Goal: Information Seeking & Learning: Learn about a topic

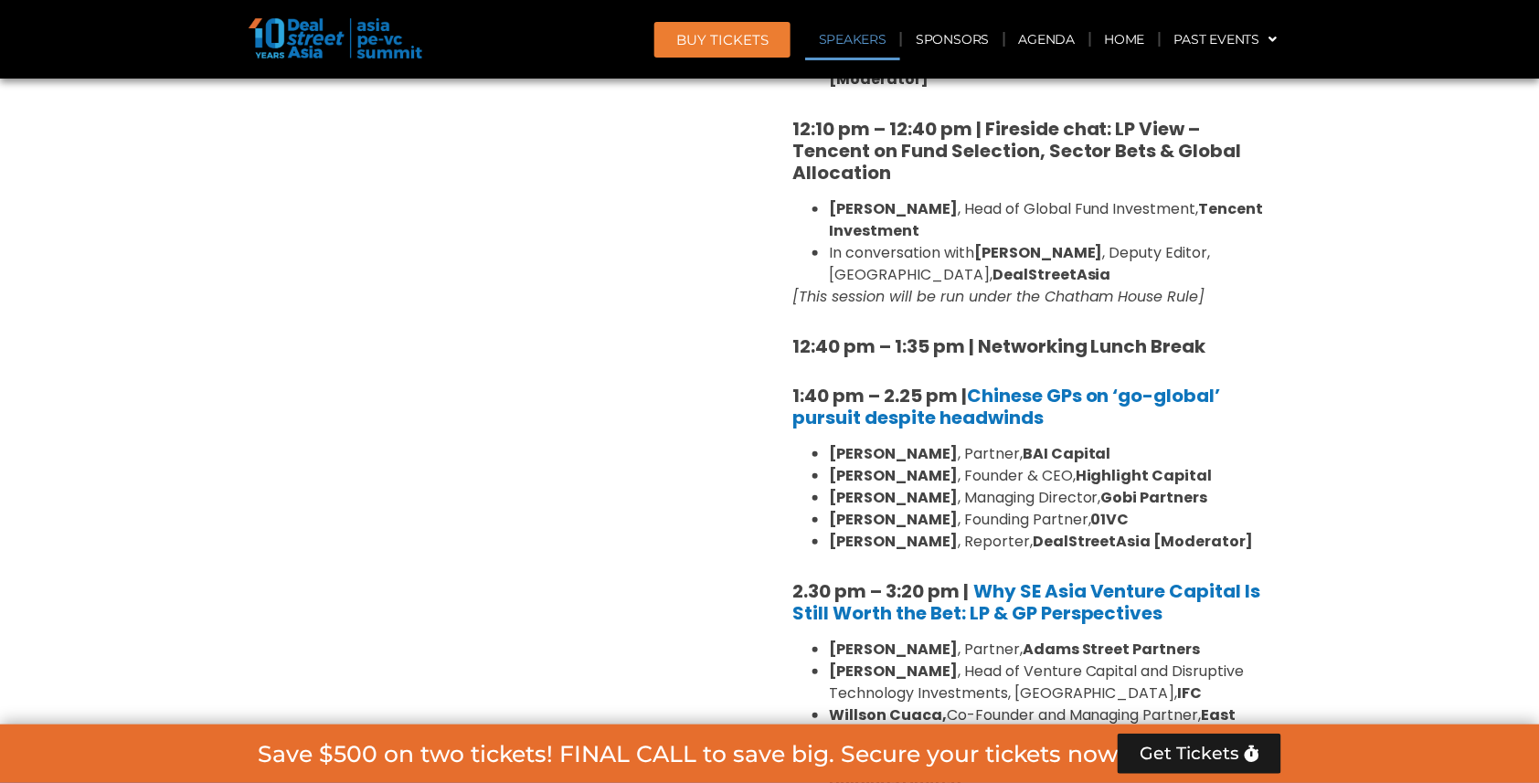
scroll to position [2246, 0]
click at [1046, 43] on link "Agenda" at bounding box center [1047, 39] width 84 height 42
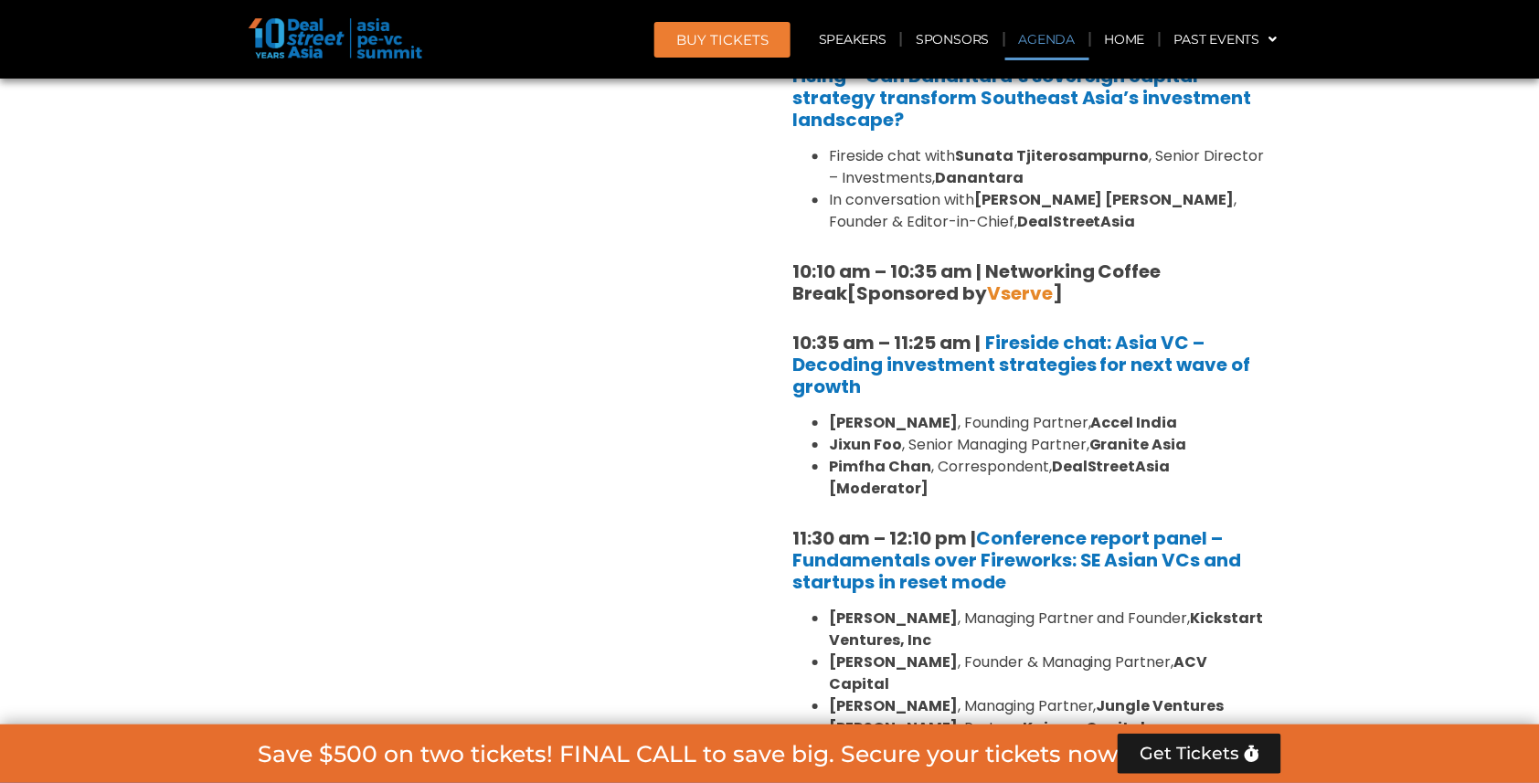
scroll to position [1044, 0]
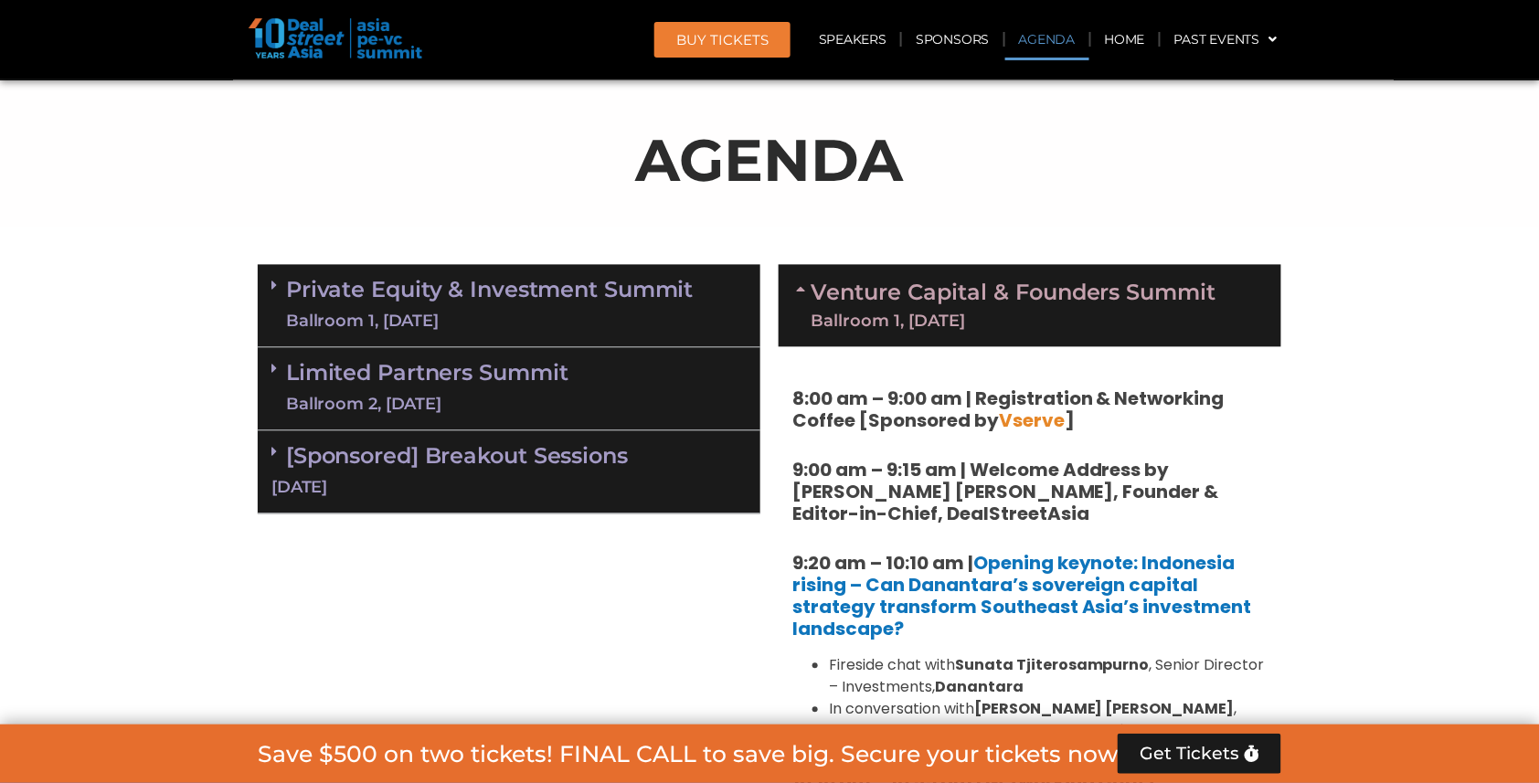
click at [409, 394] on div "Ballroom 2, 10 Sept" at bounding box center [427, 405] width 282 height 23
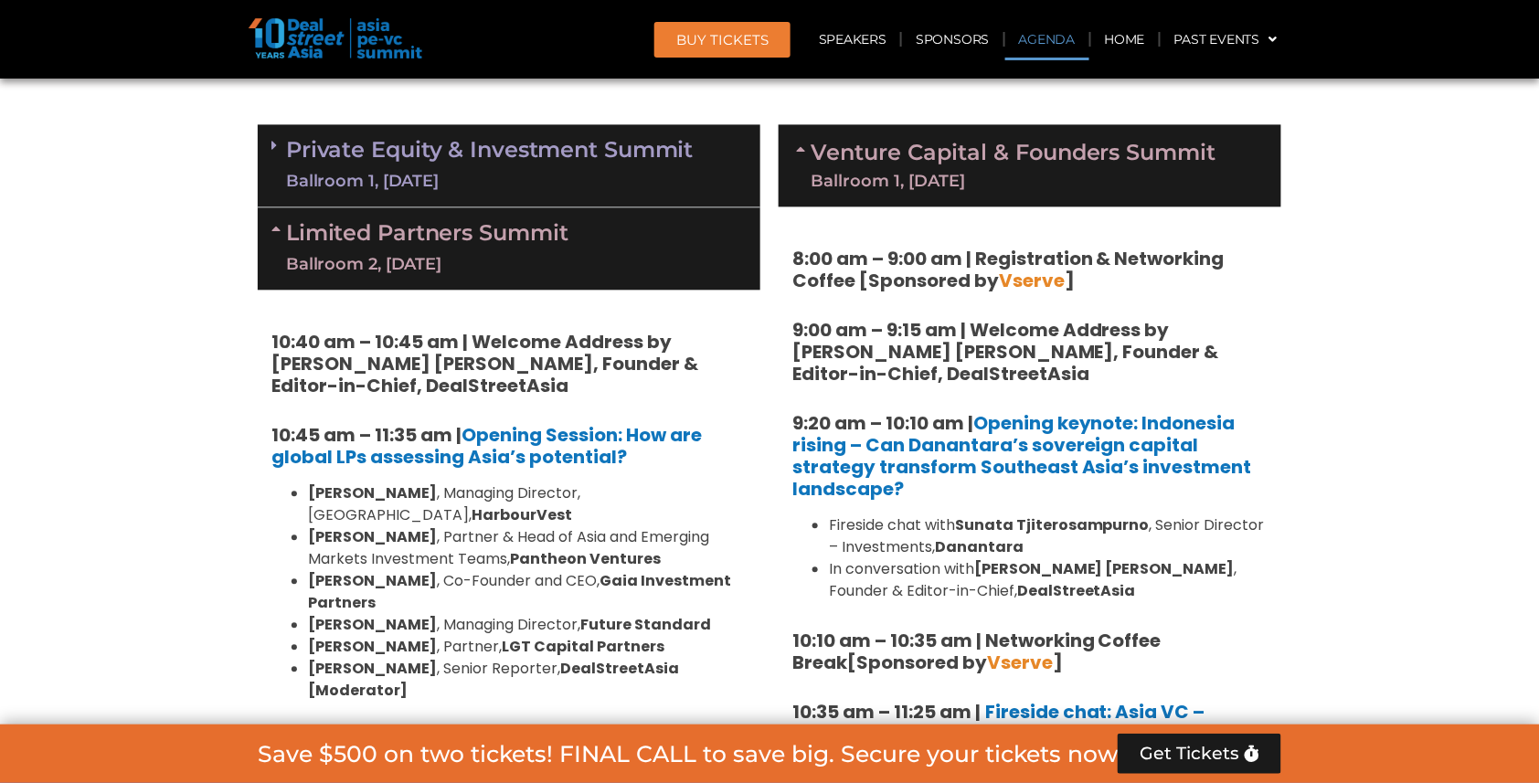
scroll to position [1188, 0]
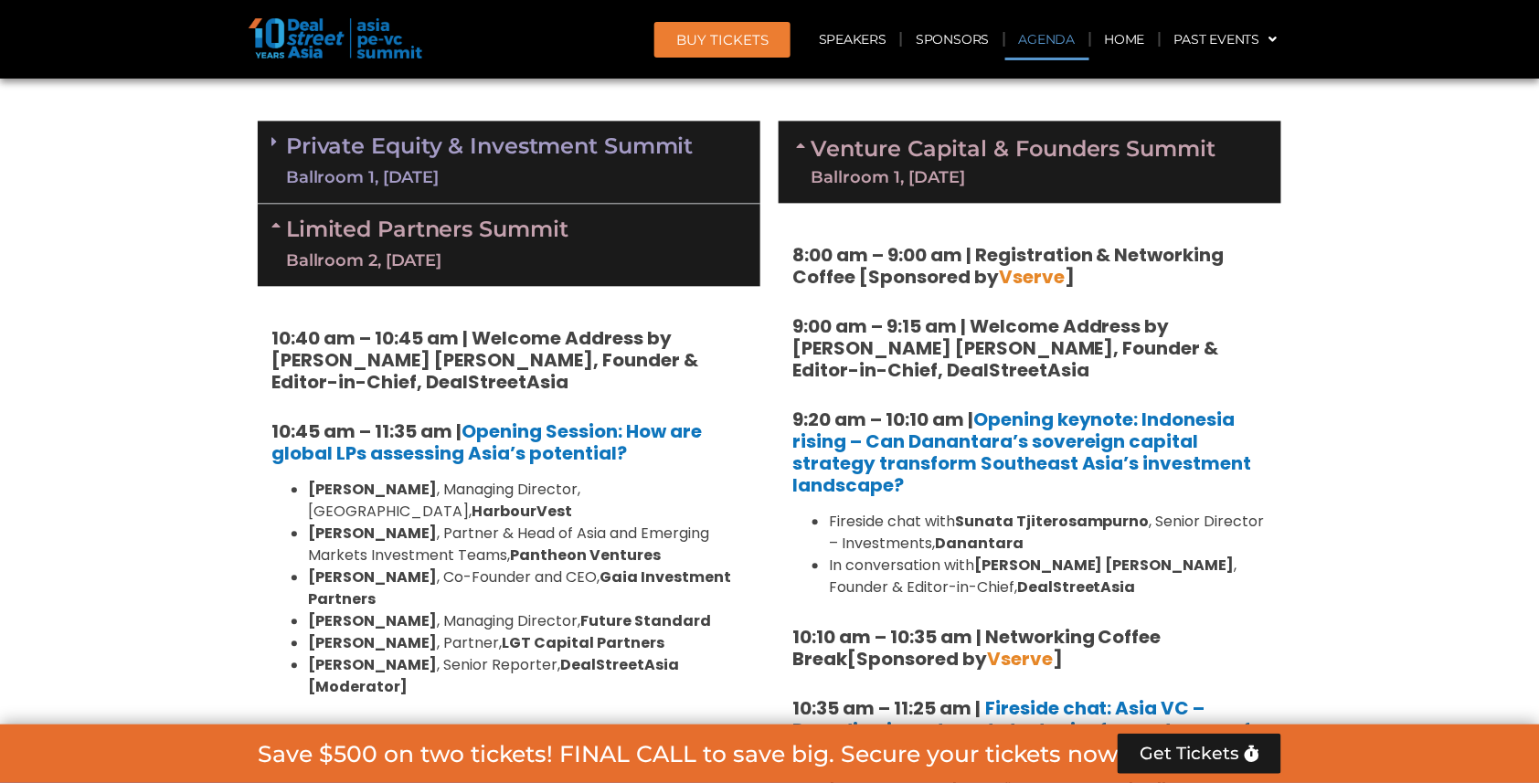
click at [271, 330] on strong "10:40 am – 10:45 am | Welcome Address by Joji Thomas Philip, Founder & Editor-i…" at bounding box center [484, 359] width 427 height 69
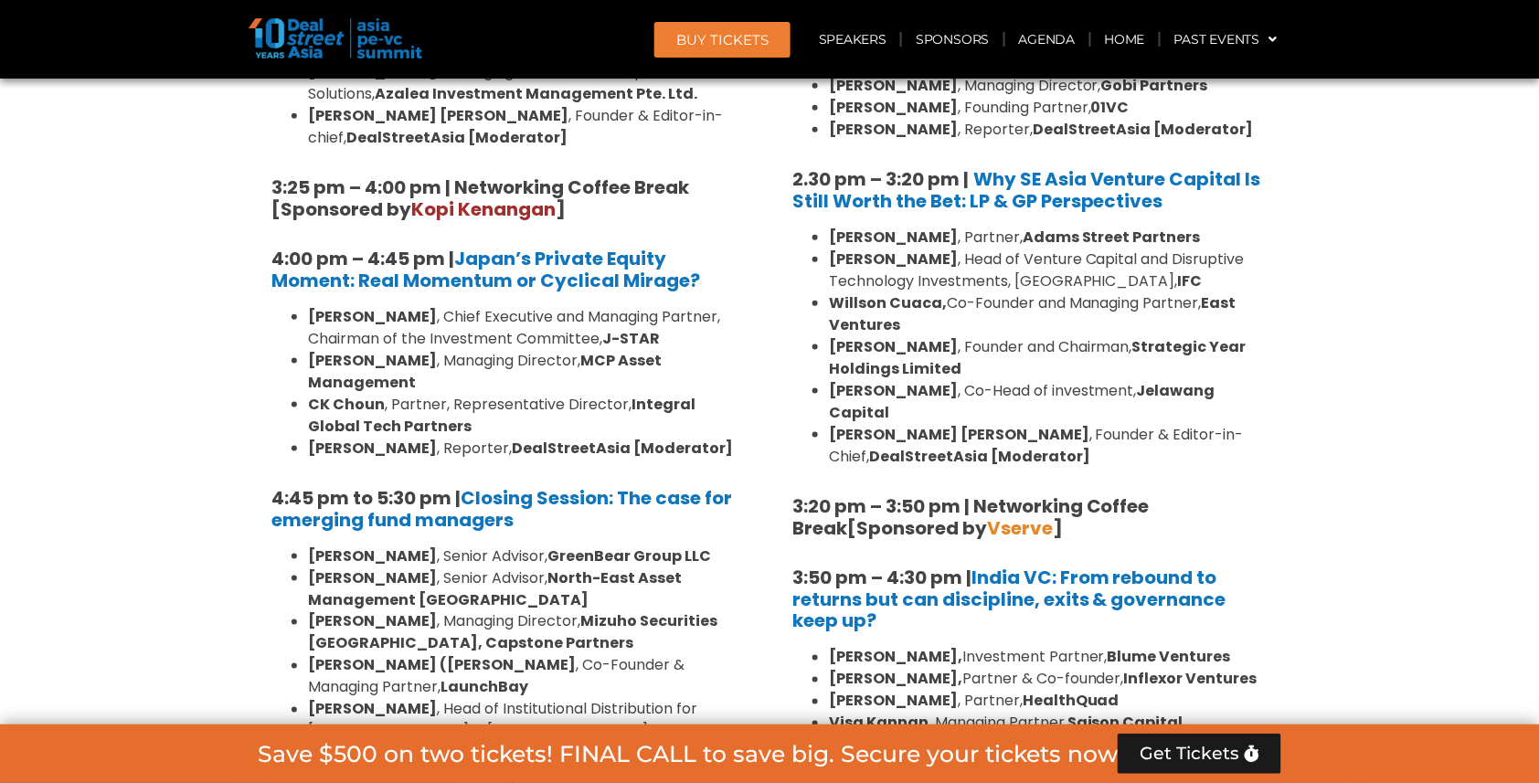
scroll to position [2774, 0]
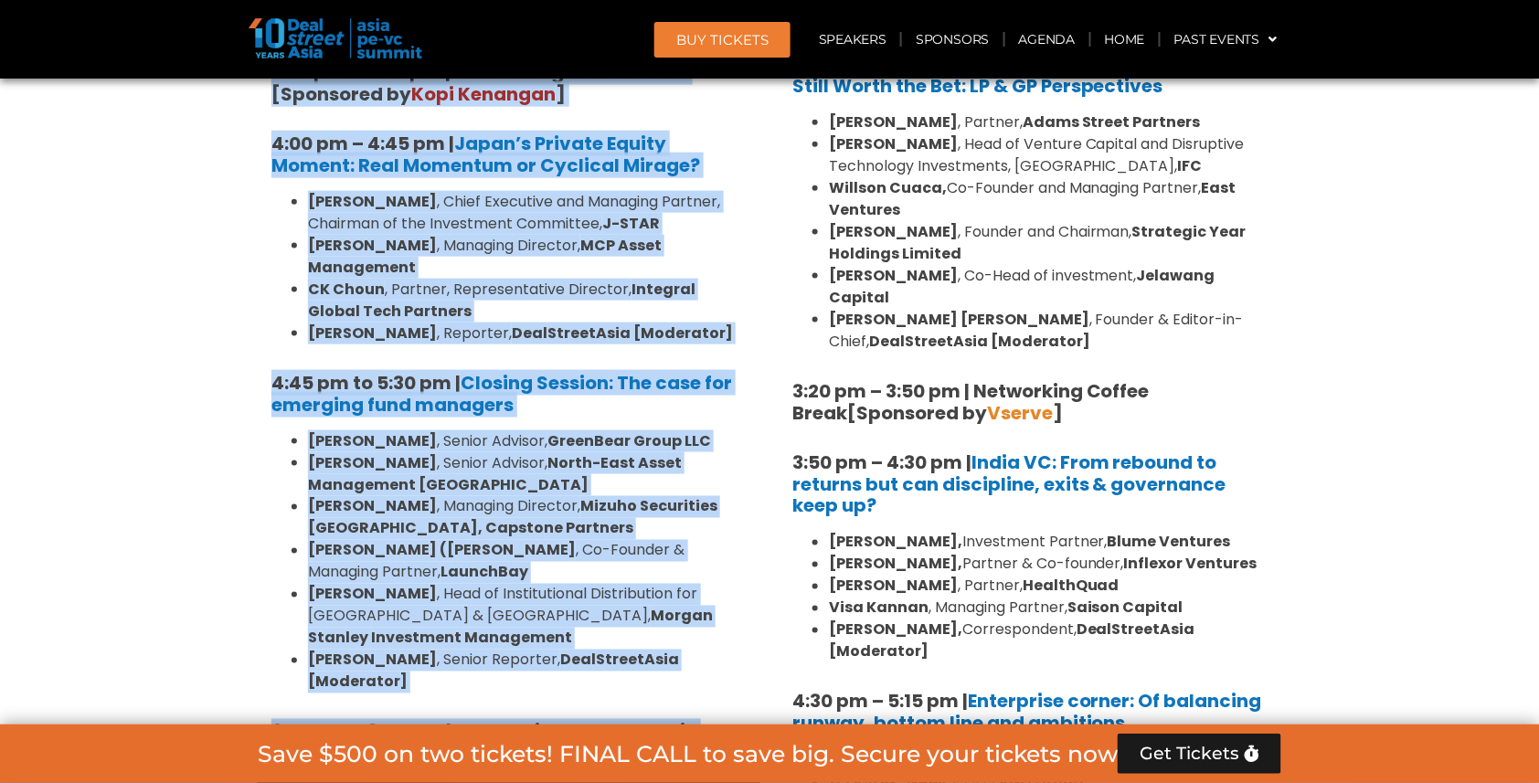
click at [712, 721] on h5 "6:00 pm – 8:00 pm | Networking and Cocktails" at bounding box center [508, 732] width 475 height 22
copy div "10:40 am – 10:45 am | Welcome Address by Joji Thomas Philip, Founder & Editor-i…"
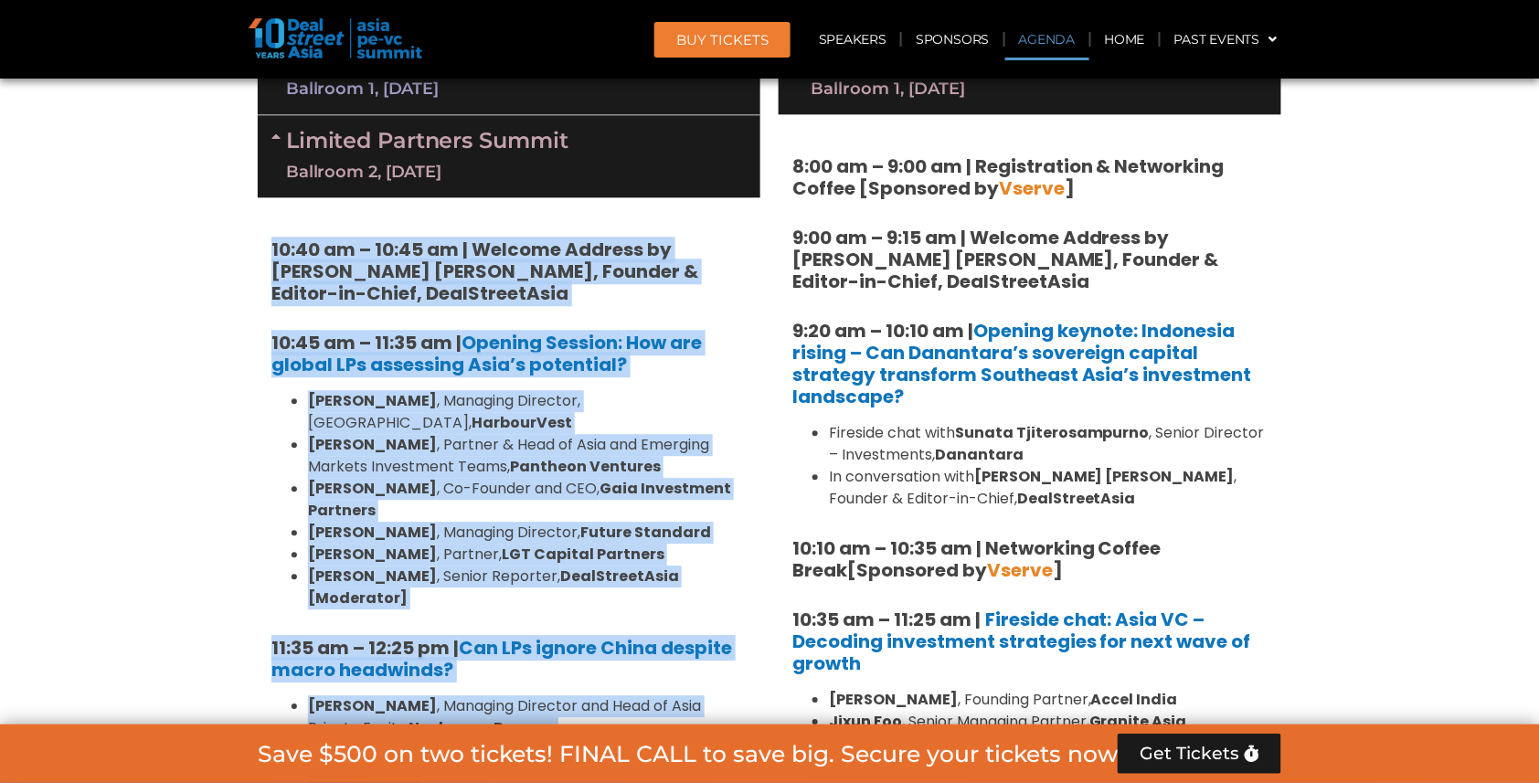
scroll to position [1291, 0]
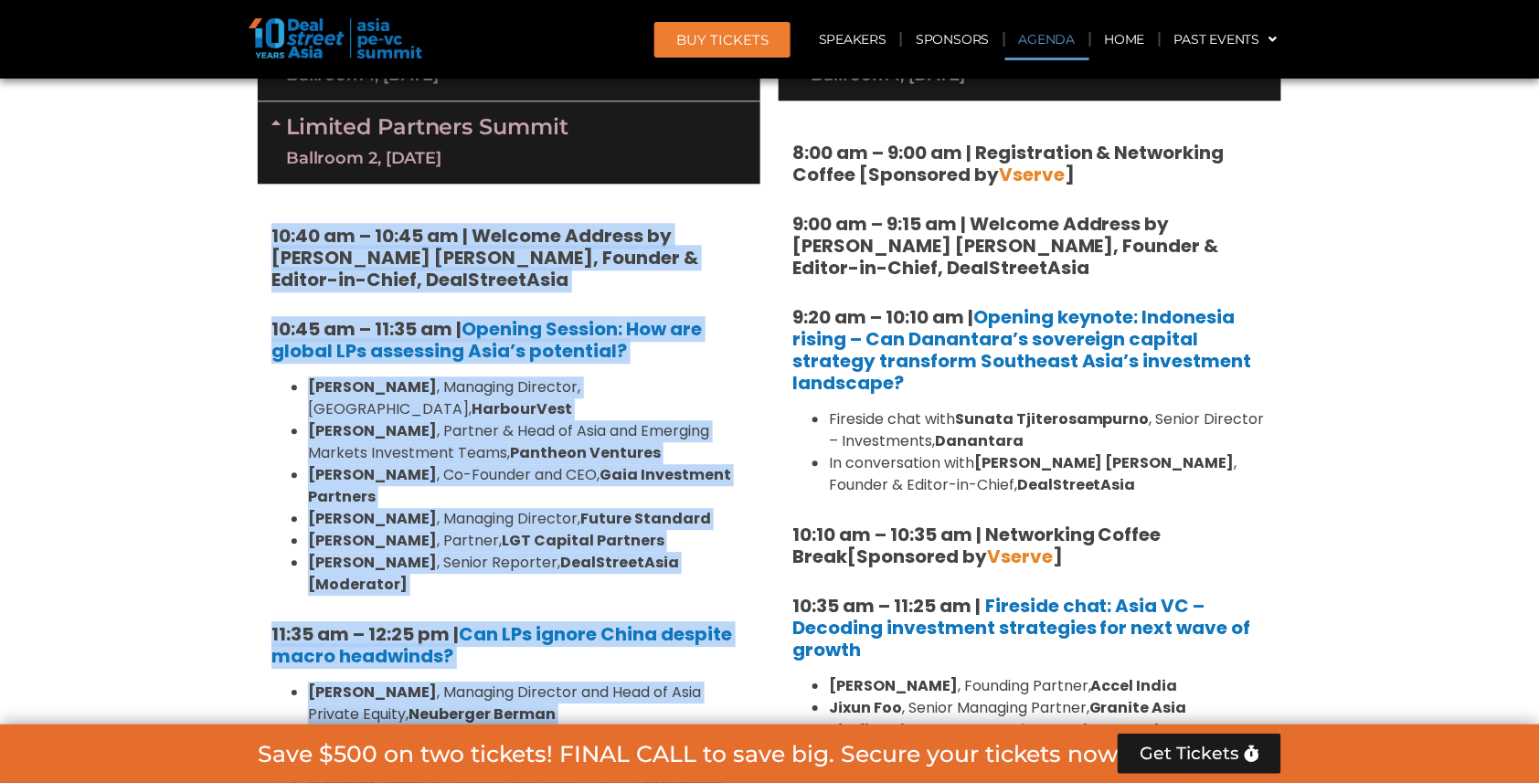
click at [570, 275] on h5 "10:40 am – 10:45 am | Welcome Address by Joji Thomas Philip, Founder & Editor-i…" at bounding box center [508, 258] width 475 height 66
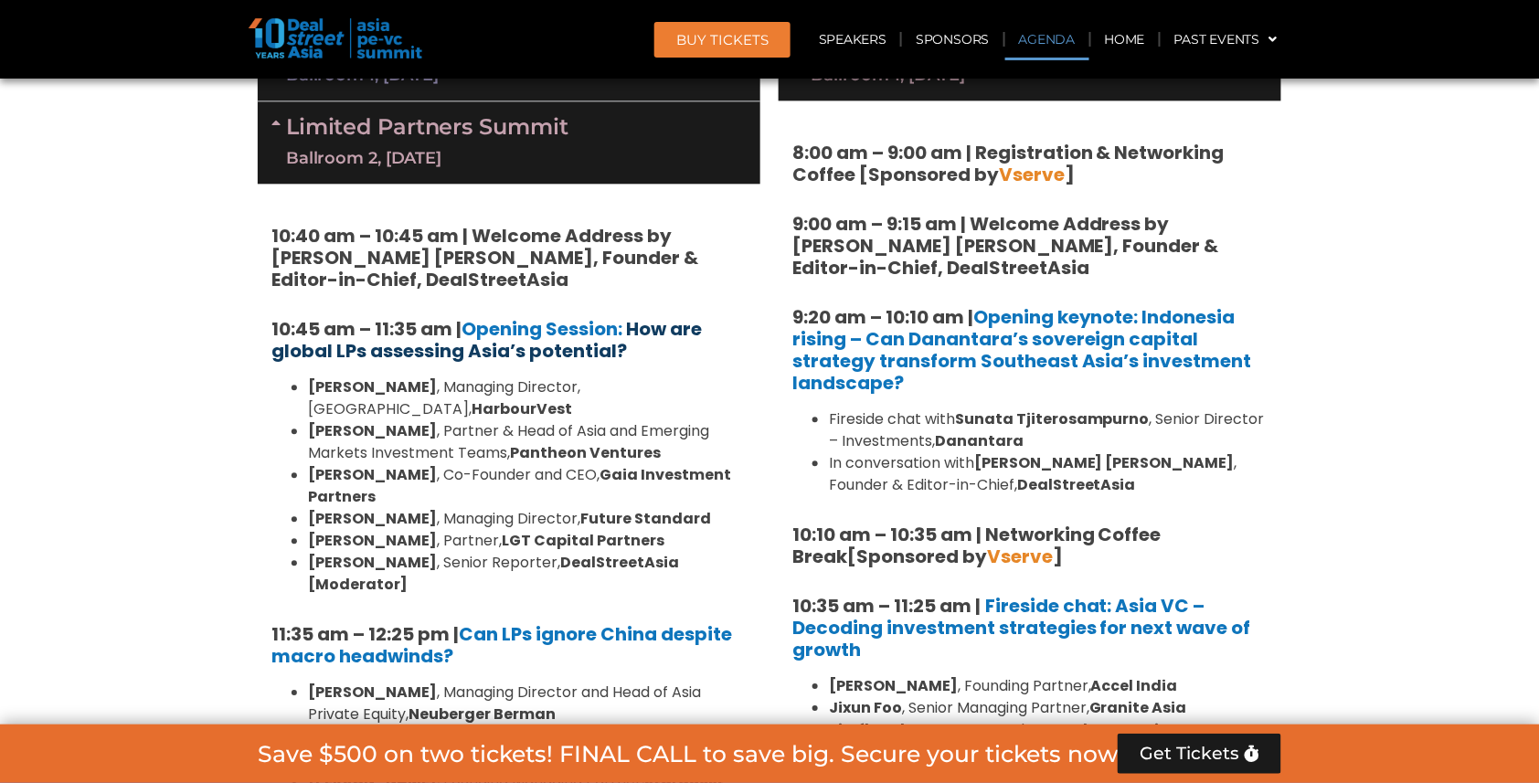
click at [551, 344] on b "How are global LPs assessing Asia’s potential?" at bounding box center [486, 340] width 431 height 48
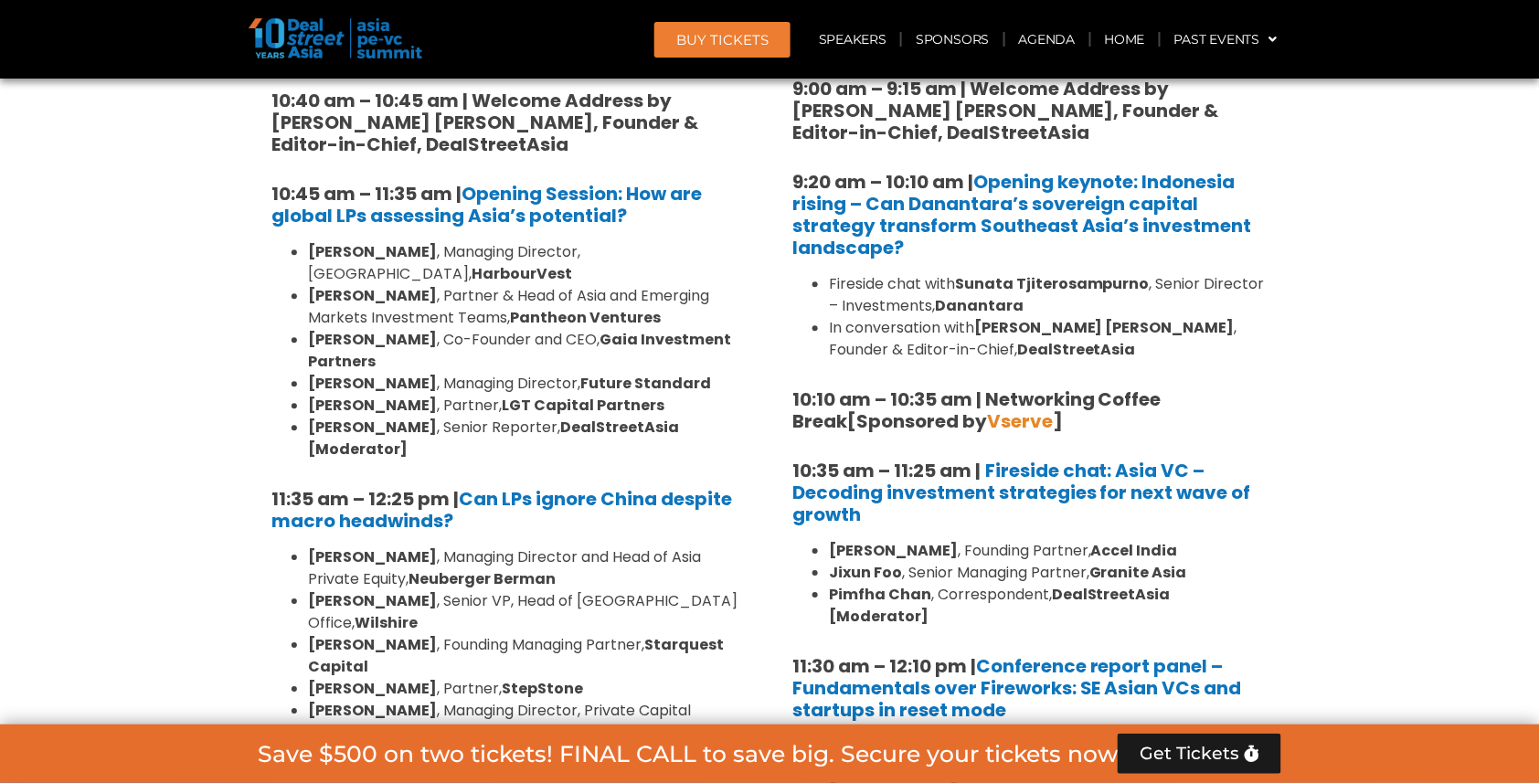
scroll to position [1428, 0]
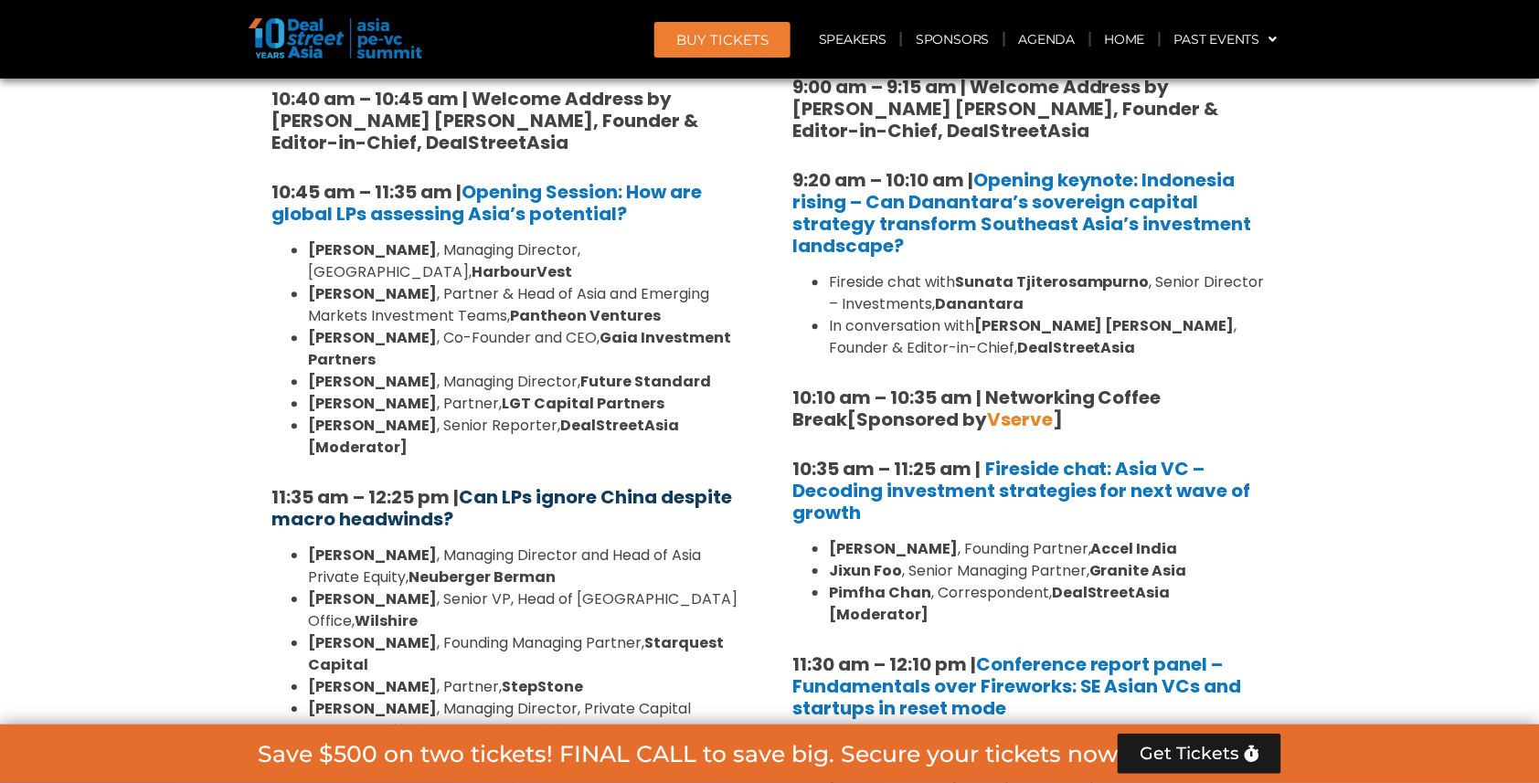
click at [534, 484] on b "Can LPs ignore China despite macro headwinds?" at bounding box center [501, 508] width 461 height 48
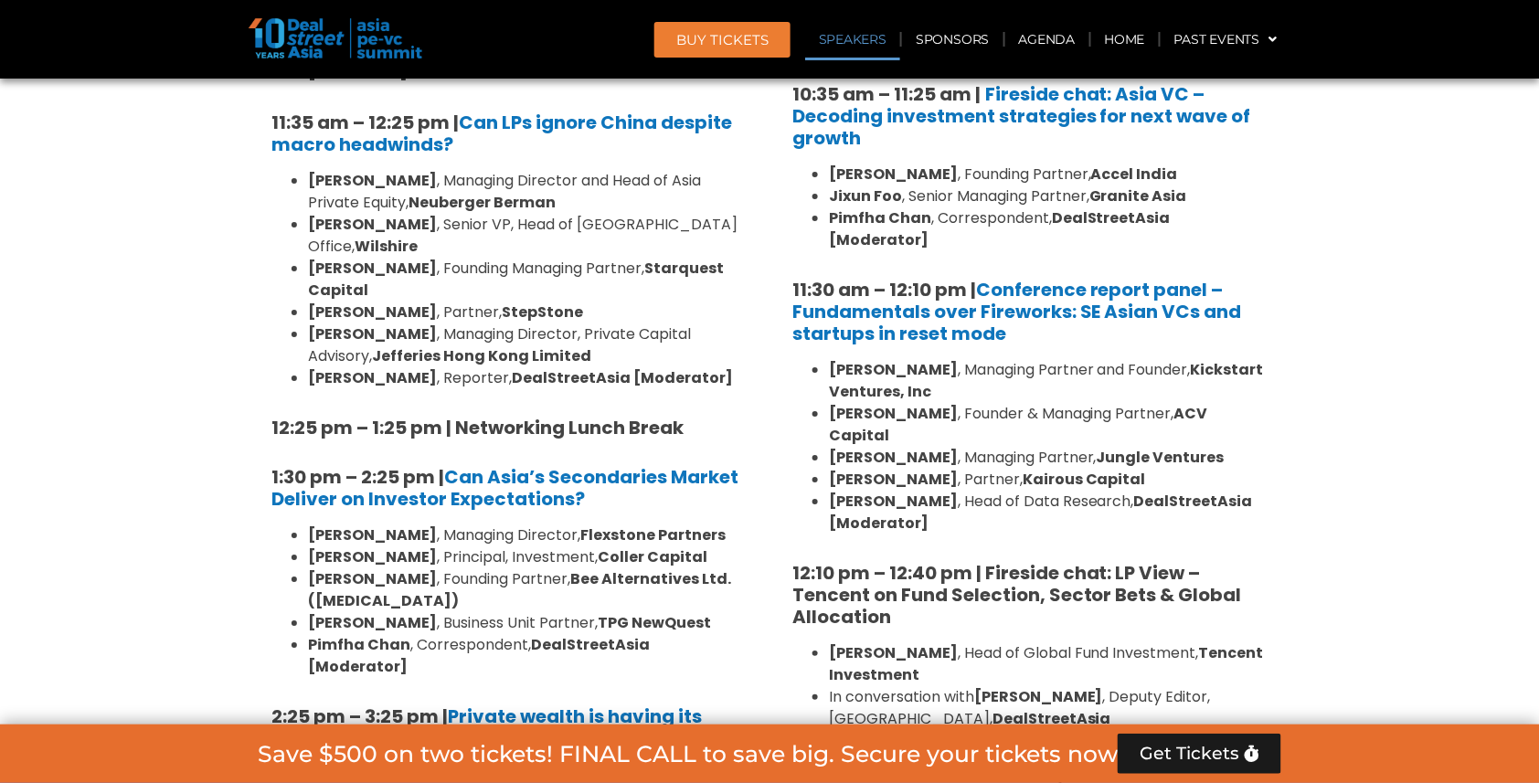
scroll to position [1830, 0]
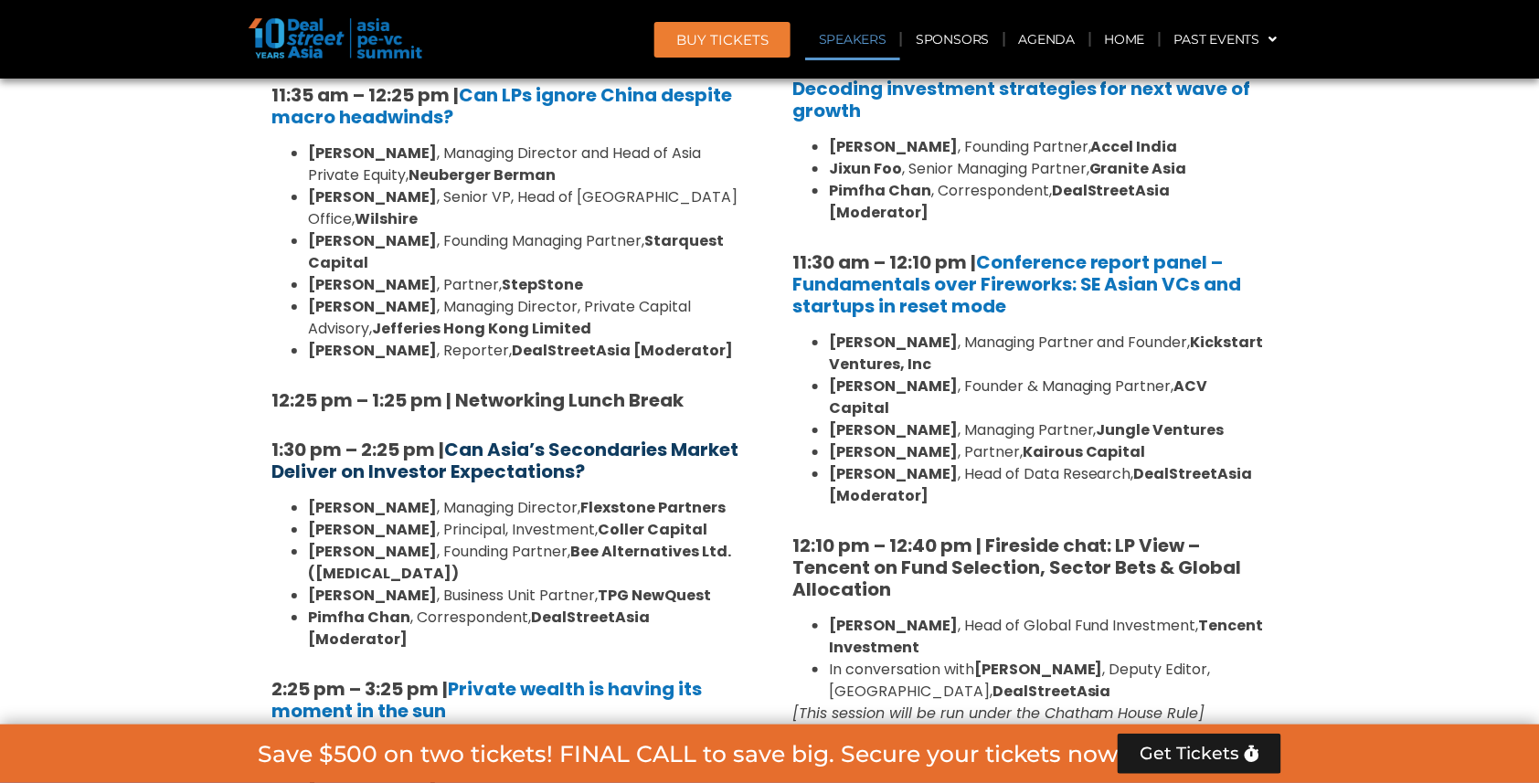
click at [500, 437] on b "Can Asia’s Secondaries Market Deliver on Investor Expectations?" at bounding box center [504, 461] width 467 height 48
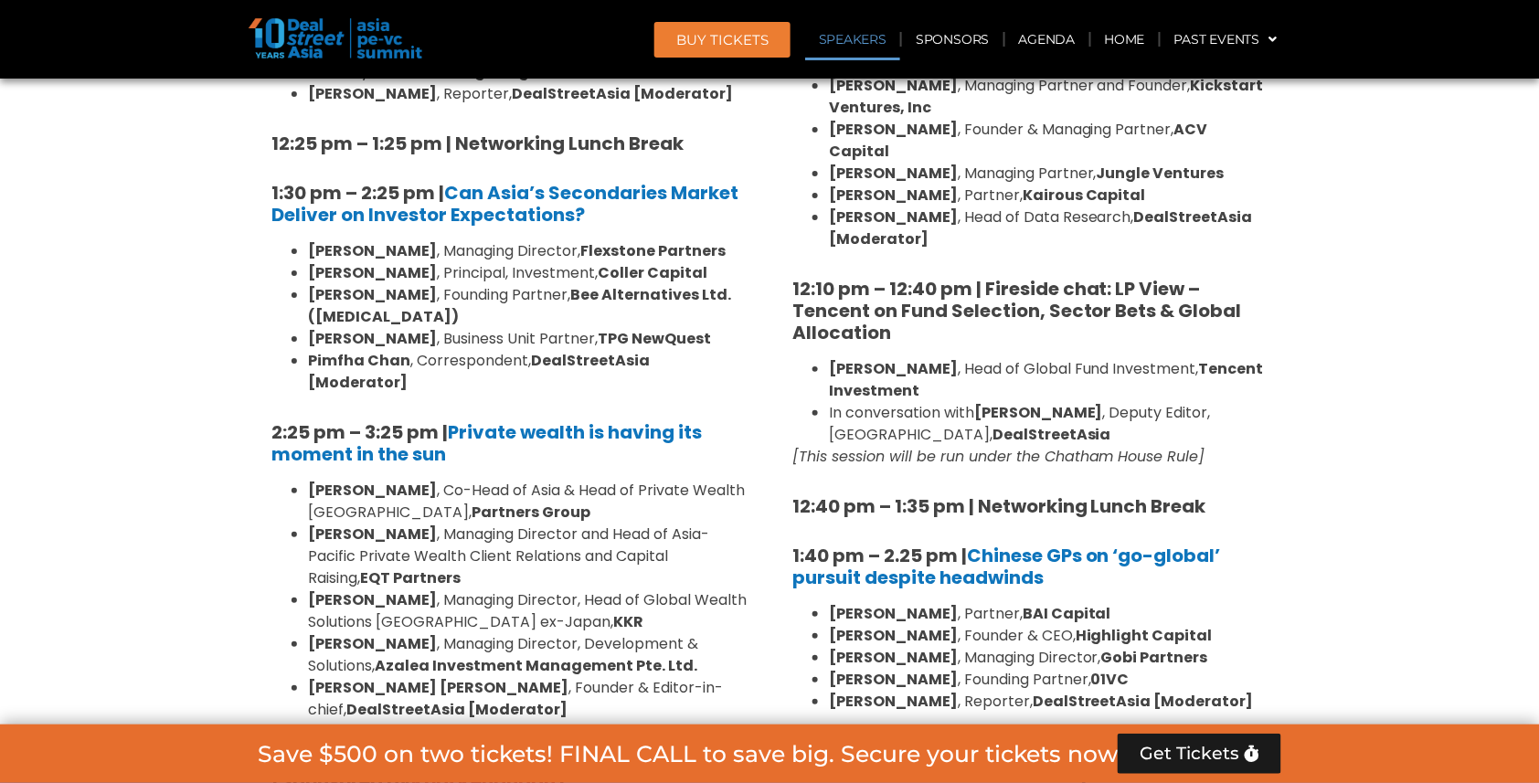
scroll to position [2088, 0]
click at [482, 419] on b "Private wealth is having its moment in the sun" at bounding box center [486, 443] width 431 height 48
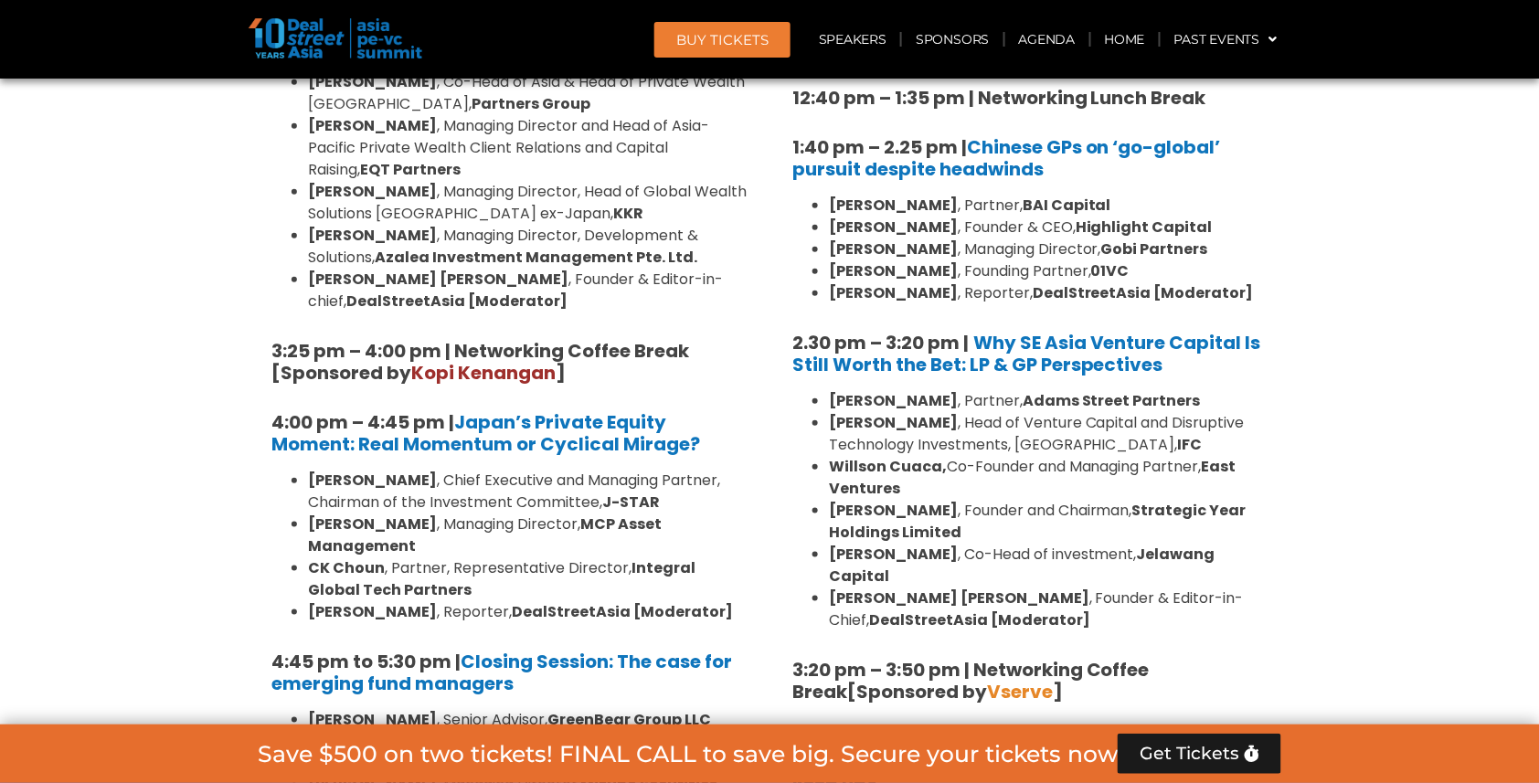
scroll to position [2496, 0]
click at [521, 409] on b "Japan’s Private Equity Moment: Real Momentum or Cyclical Mirage?" at bounding box center [485, 433] width 429 height 48
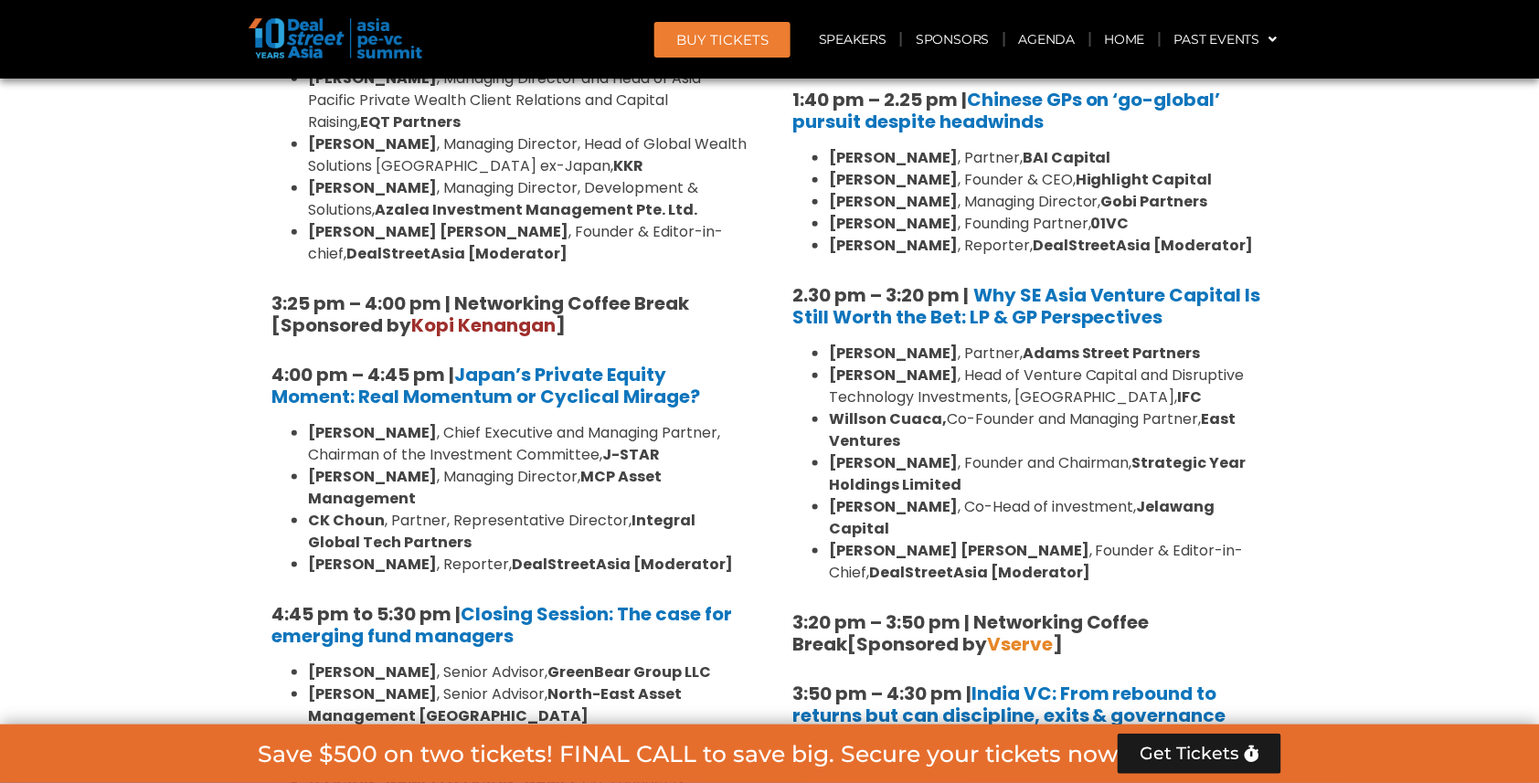
scroll to position [2561, 0]
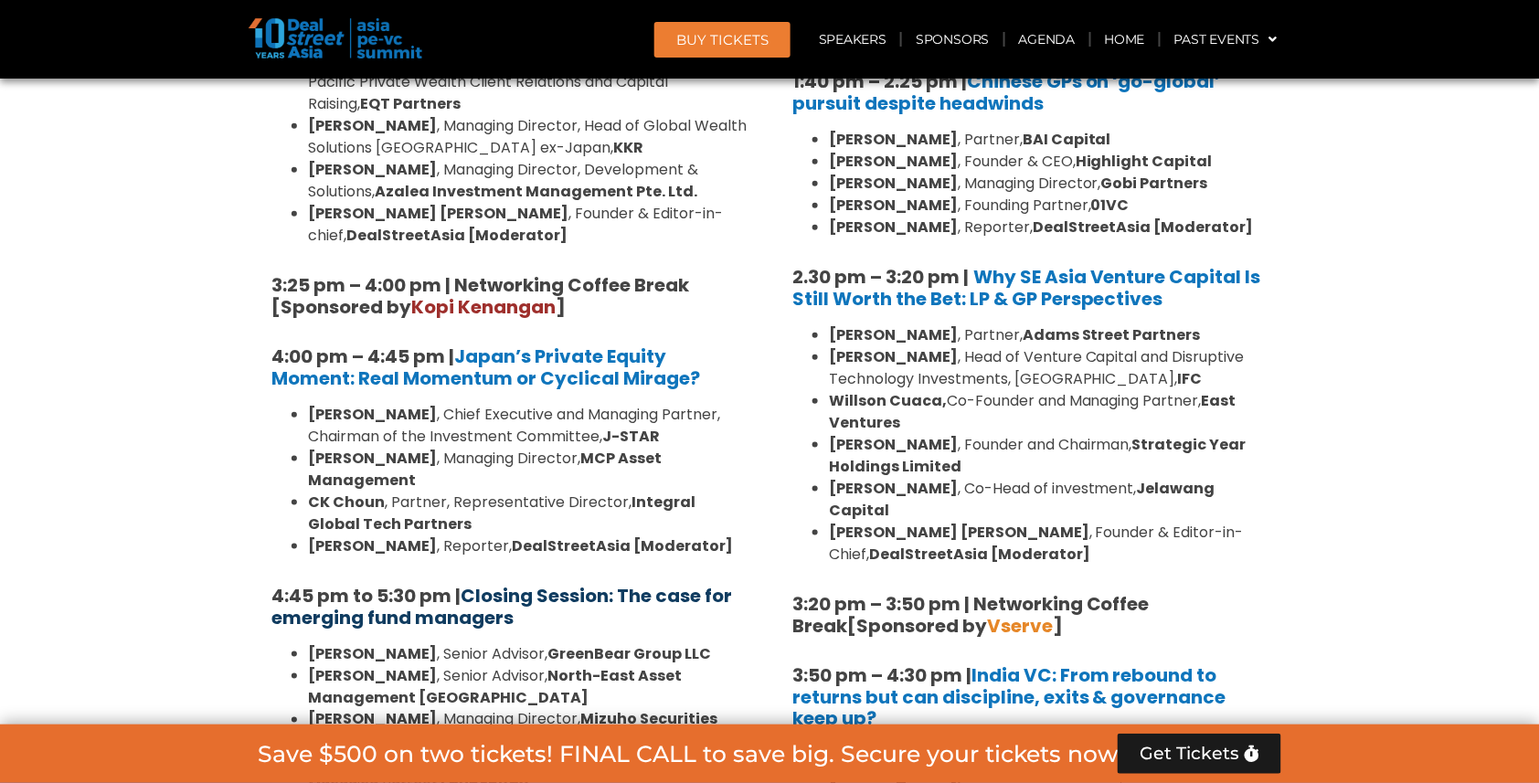
click at [443, 583] on link "Closing Session: The case for emerging fund managers" at bounding box center [501, 607] width 461 height 48
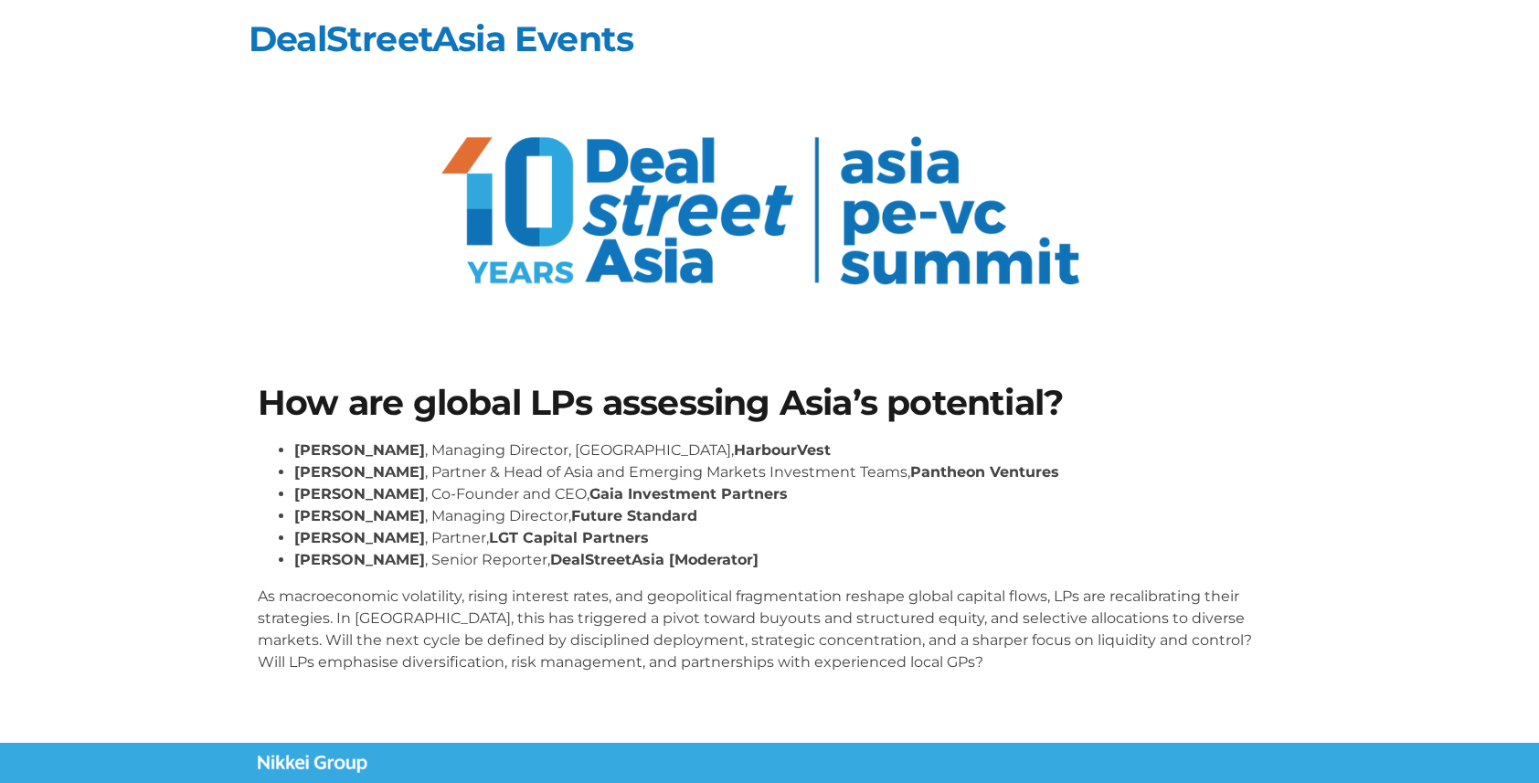
scroll to position [72, 0]
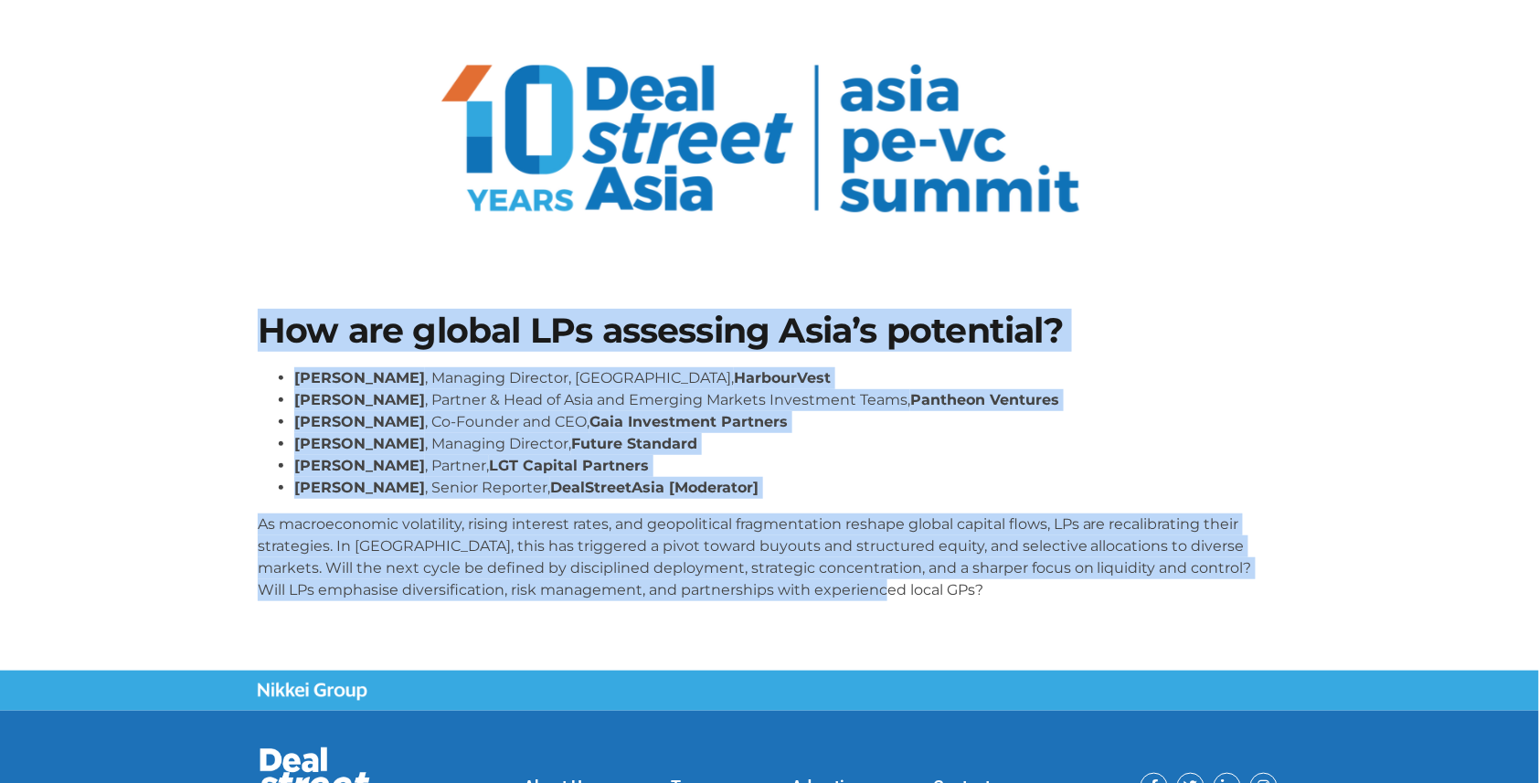
drag, startPoint x: 259, startPoint y: 325, endPoint x: 1132, endPoint y: 624, distance: 922.6
click at [1132, 624] on section "How are global LPs assessing Asia’s potential? Kelvin Yap , Managing Director, …" at bounding box center [769, 464] width 1539 height 411
copy div "How are global LPs assessing Asia’s potential? Kelvin Yap , Managing Director, …"
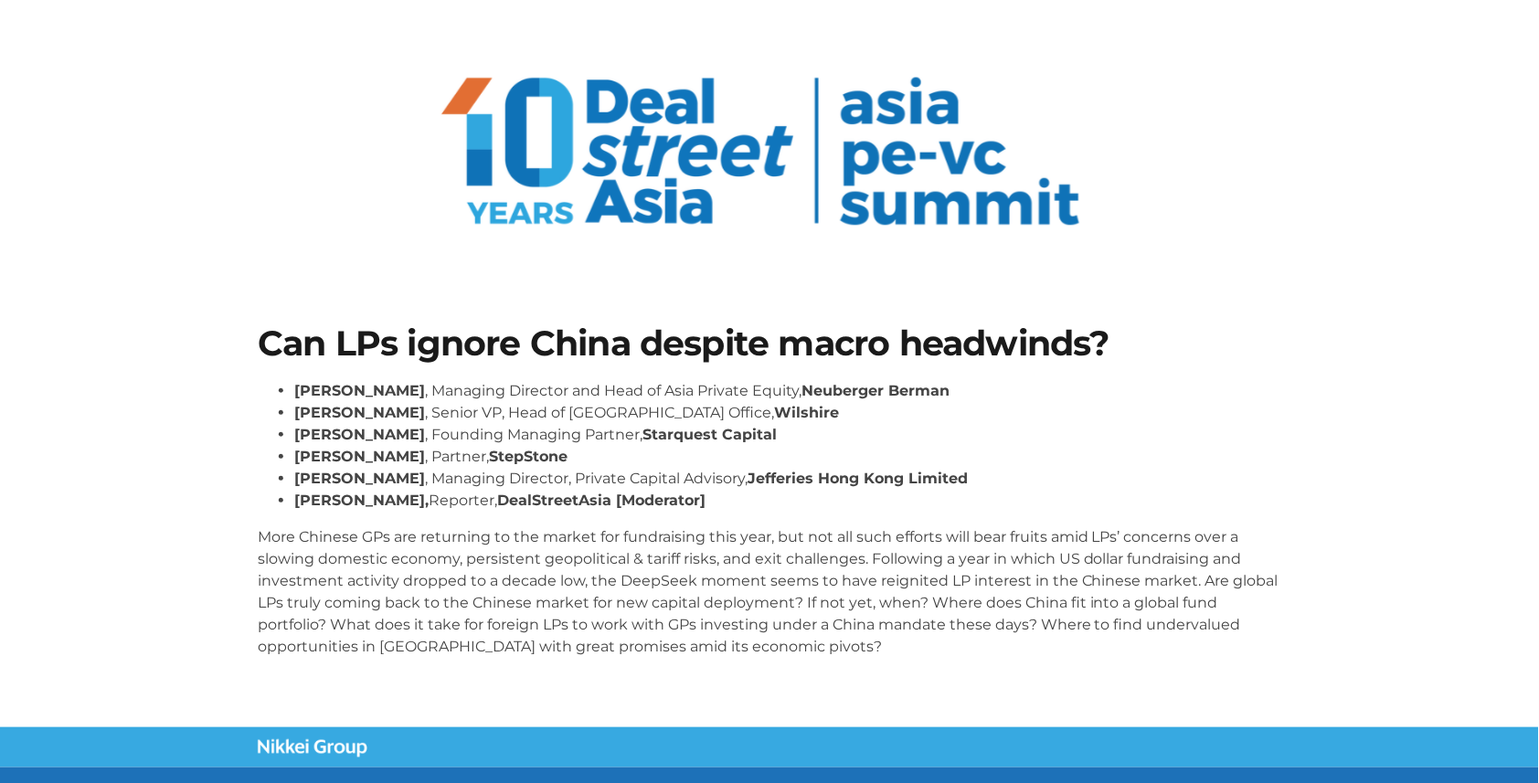
scroll to position [64, 0]
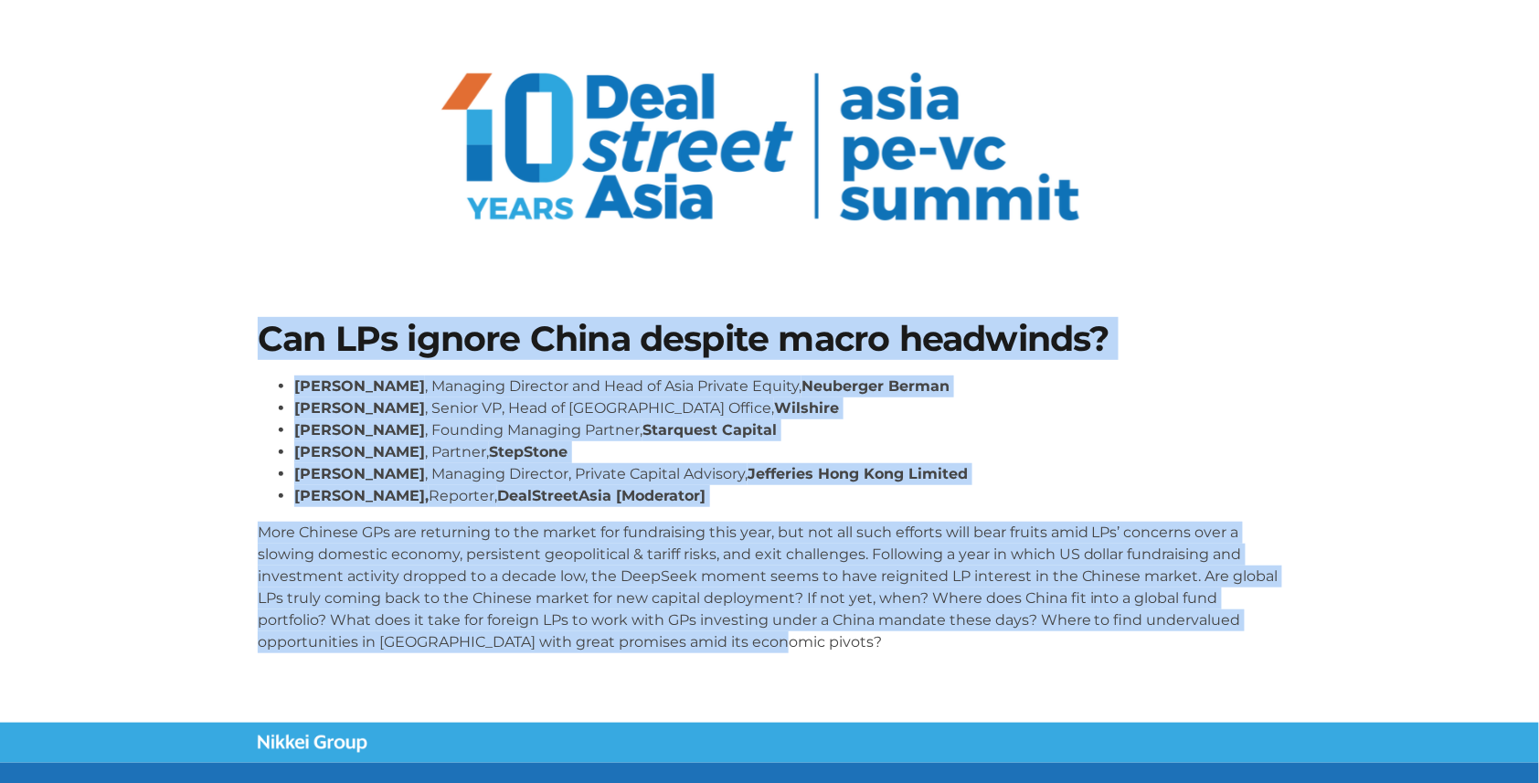
drag, startPoint x: 260, startPoint y: 331, endPoint x: 822, endPoint y: 650, distance: 646.3
click at [822, 650] on div "Can LPs ignore China despite macro headwinds? Kent Chen , Managing Director and…" at bounding box center [770, 495] width 1042 height 364
copy div "Can LPs ignore China despite macro headwinds? Kent Chen , Managing Director and…"
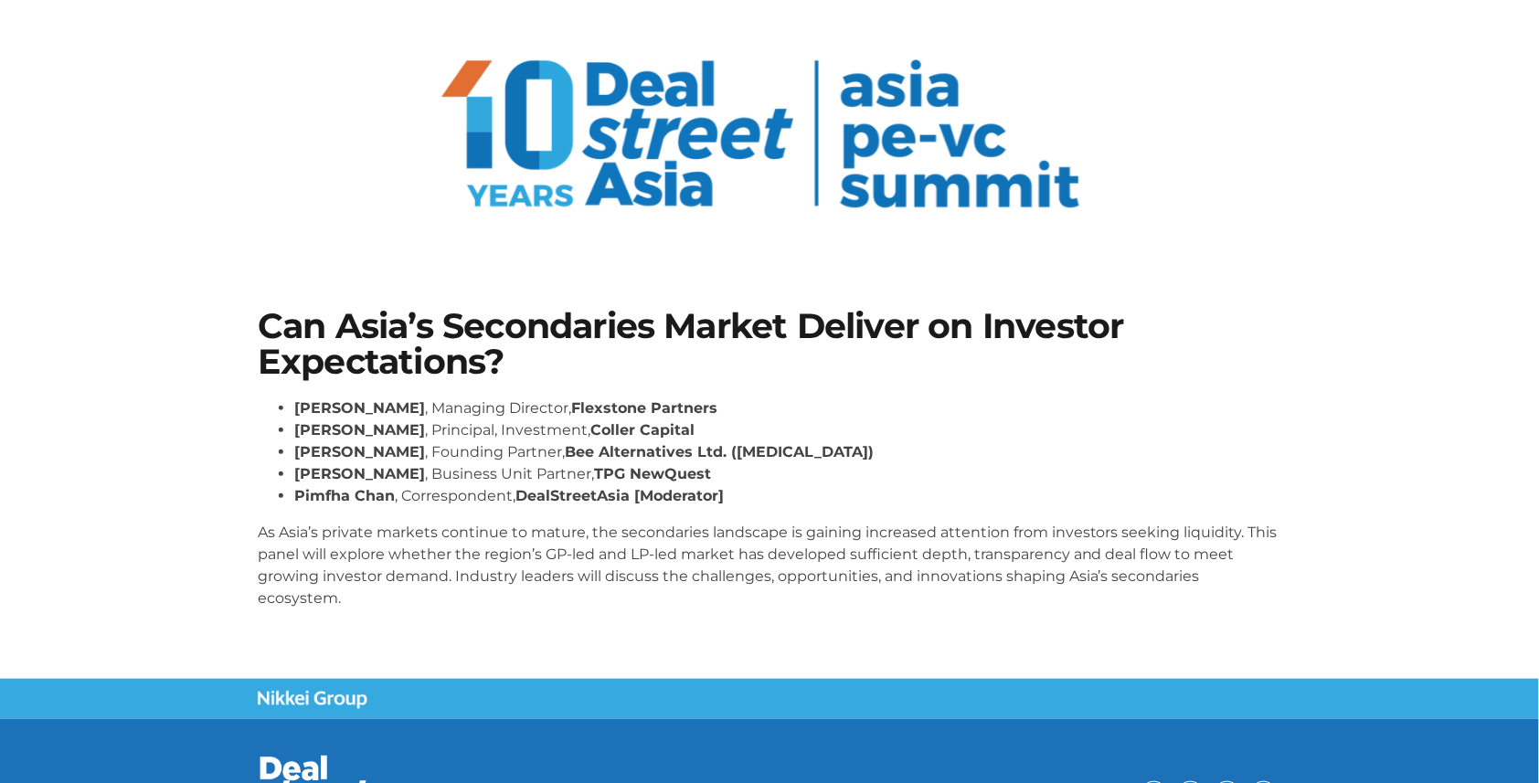
scroll to position [122, 0]
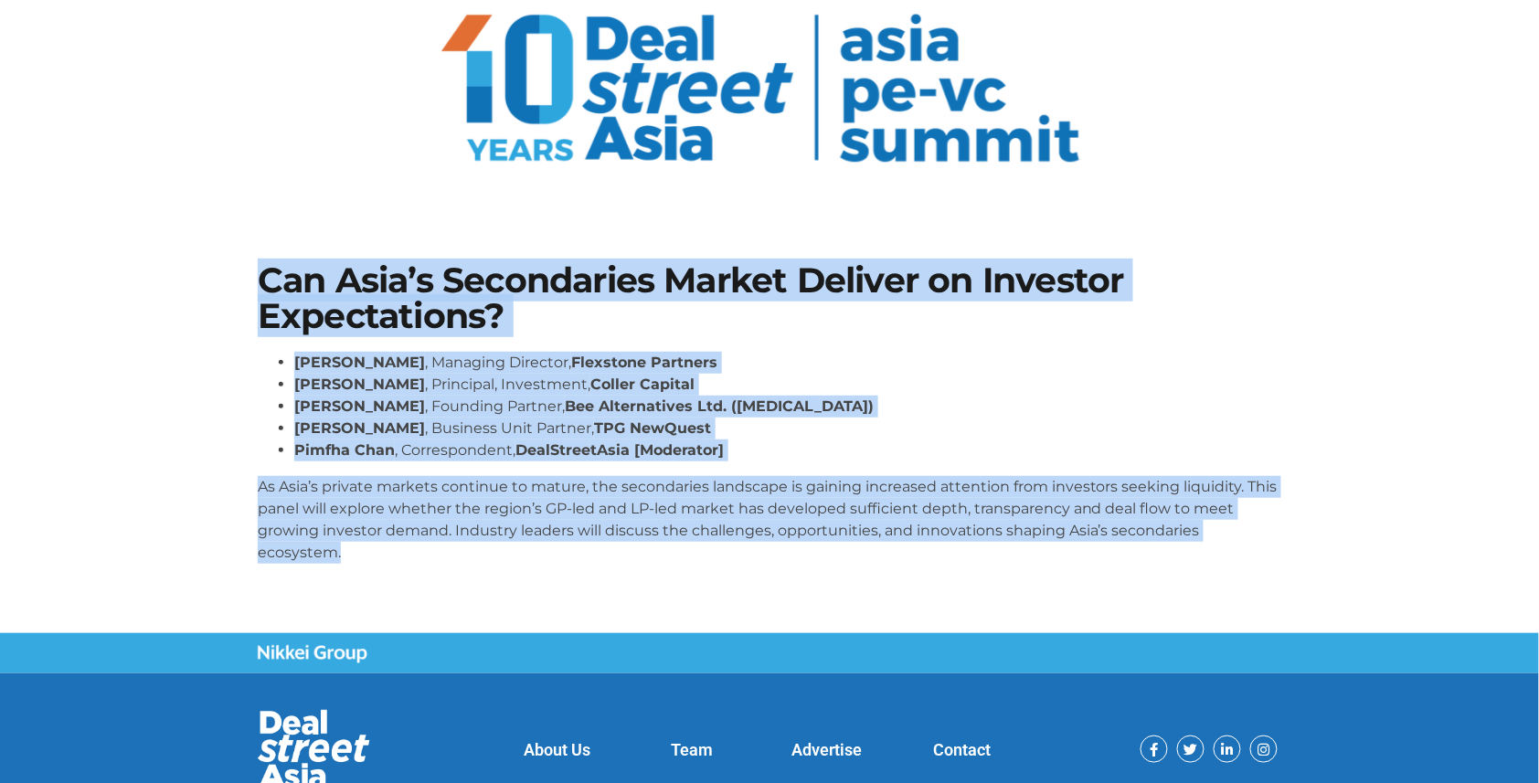
drag, startPoint x: 255, startPoint y: 263, endPoint x: 422, endPoint y: 569, distance: 348.9
click at [422, 569] on div "Can Asia’s Secondaries Market Deliver on Investor Expectations? Lay Hong Lee , …" at bounding box center [770, 421] width 1042 height 334
copy div "Can Asia’s Secondaries Market Deliver on Investor Expectations? Lay Hong Lee , …"
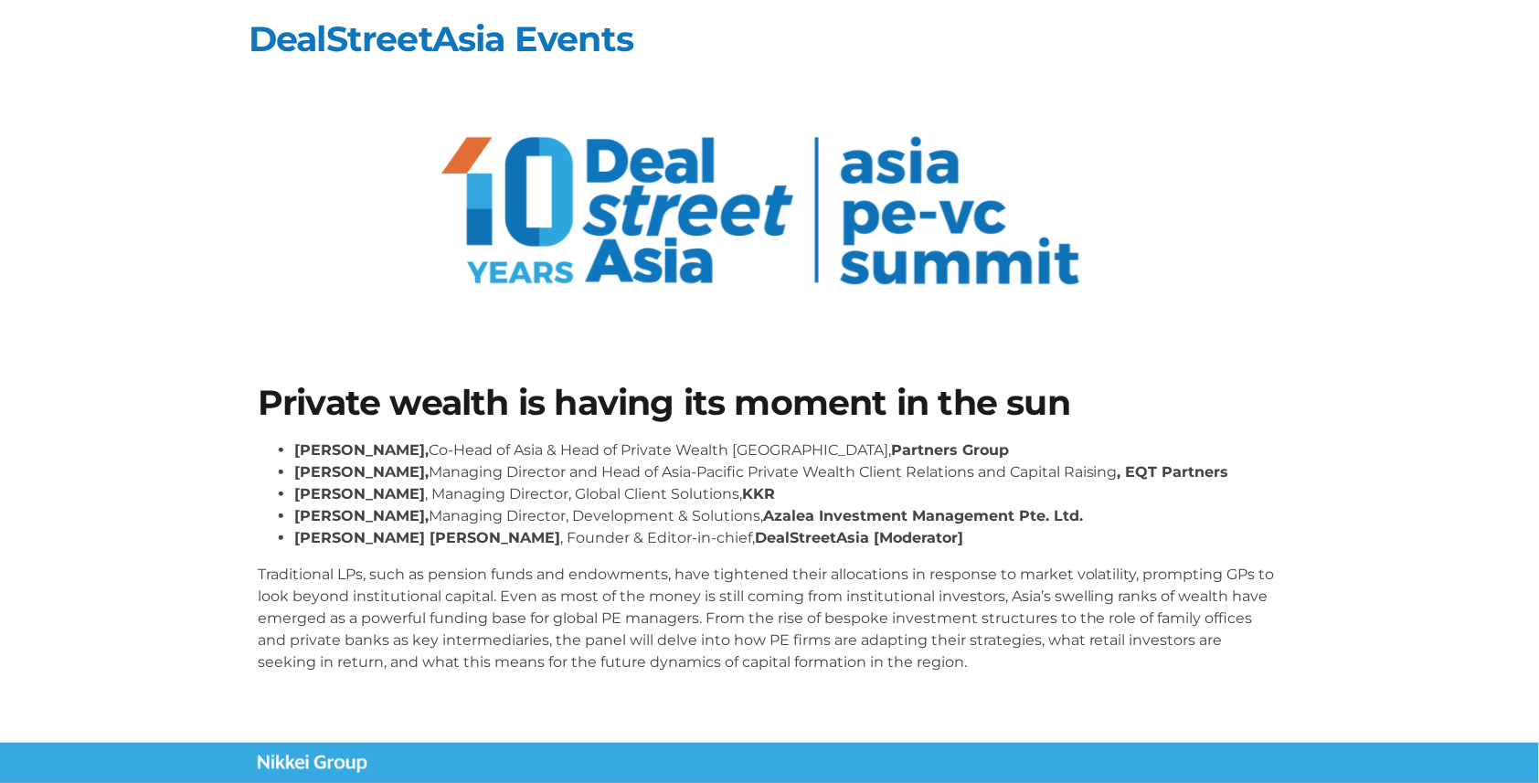
scroll to position [53, 0]
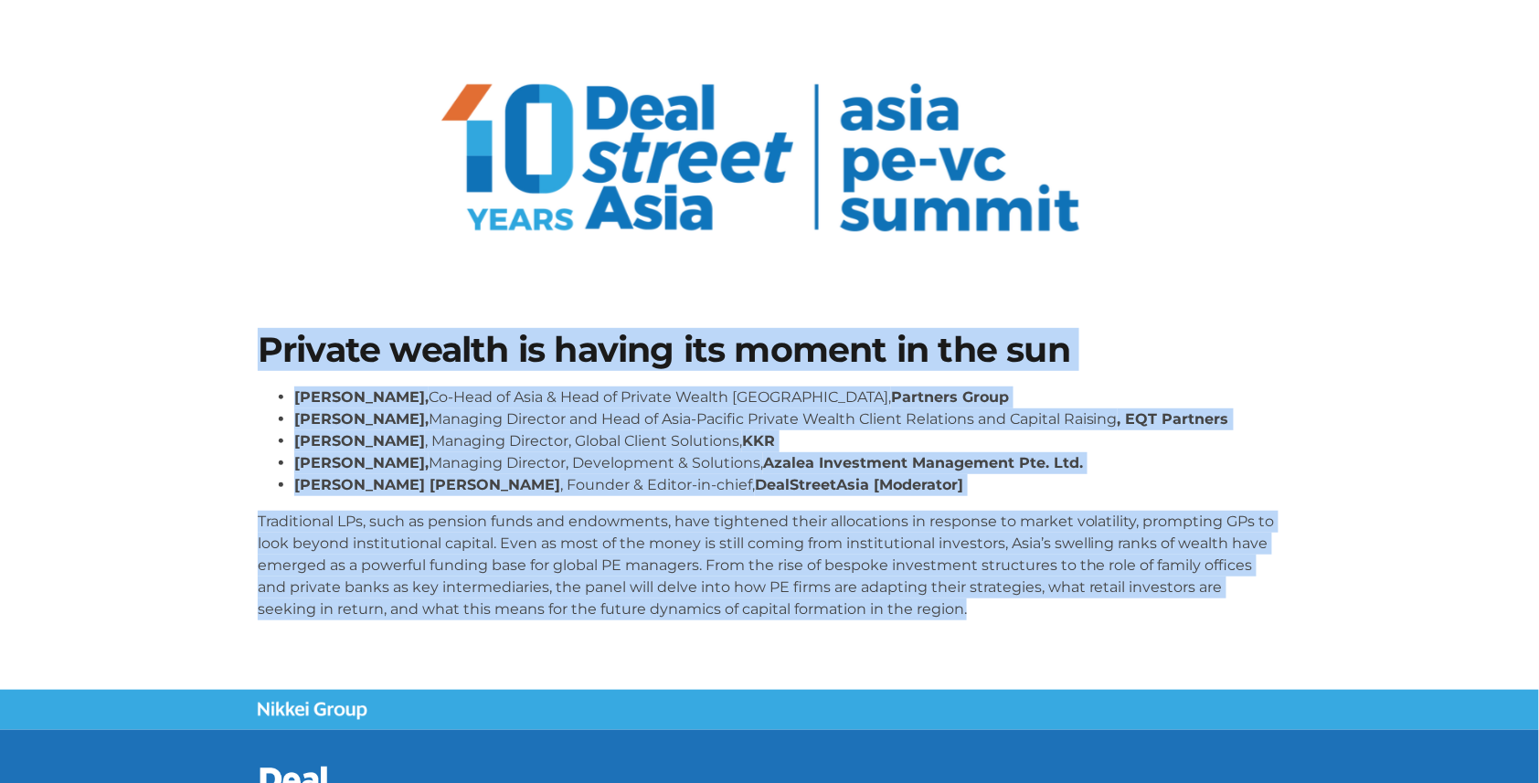
drag, startPoint x: 263, startPoint y: 345, endPoint x: 1064, endPoint y: 637, distance: 852.4
click at [1064, 637] on div "Private wealth is having its moment in the sun [PERSON_NAME], Co-Head of Asia &…" at bounding box center [770, 484] width 1042 height 320
copy div "Loremip dolors am consec adi elitse do eiu tem Incid Utla, Et-Dolo ma Aliq & En…"
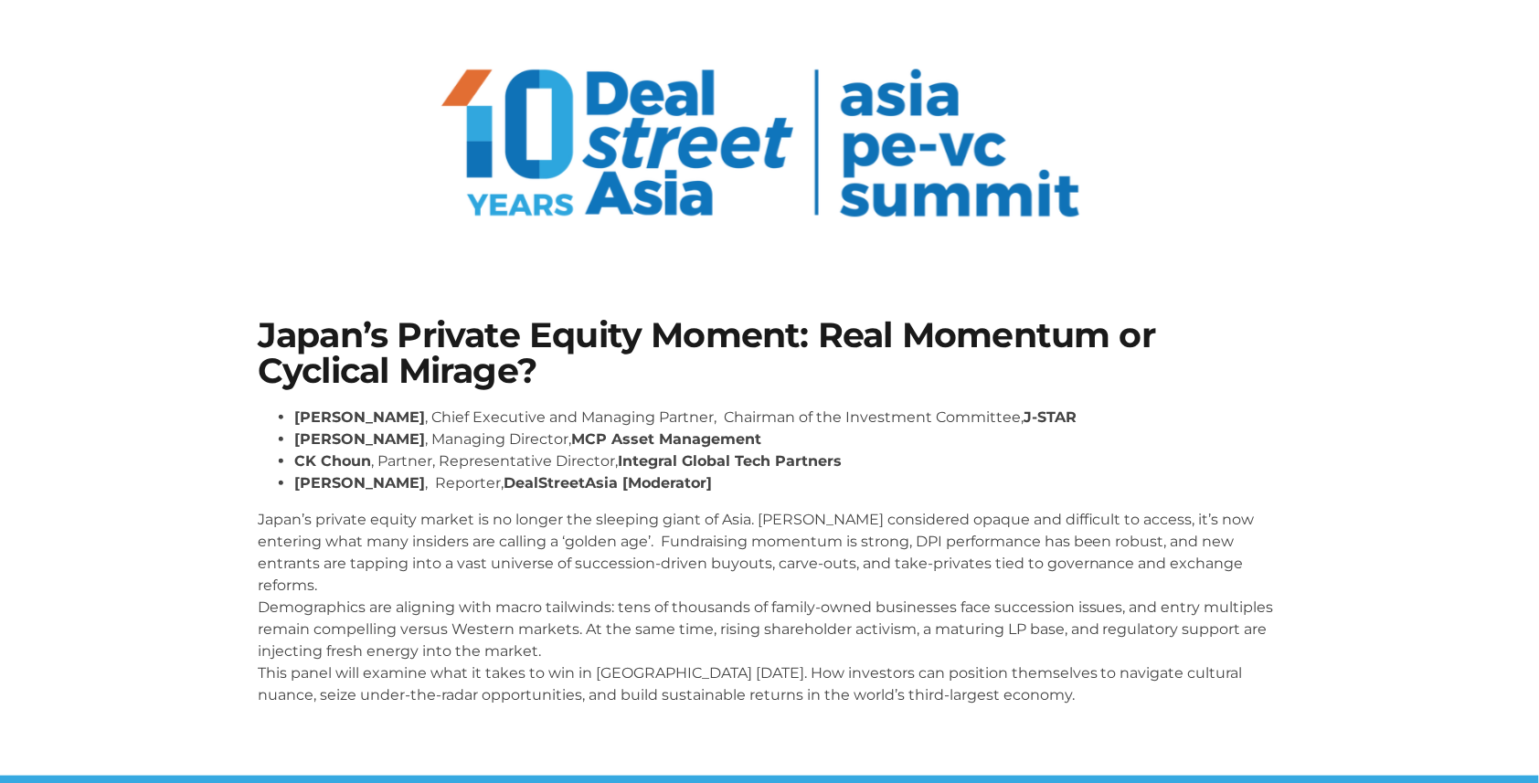
scroll to position [125, 0]
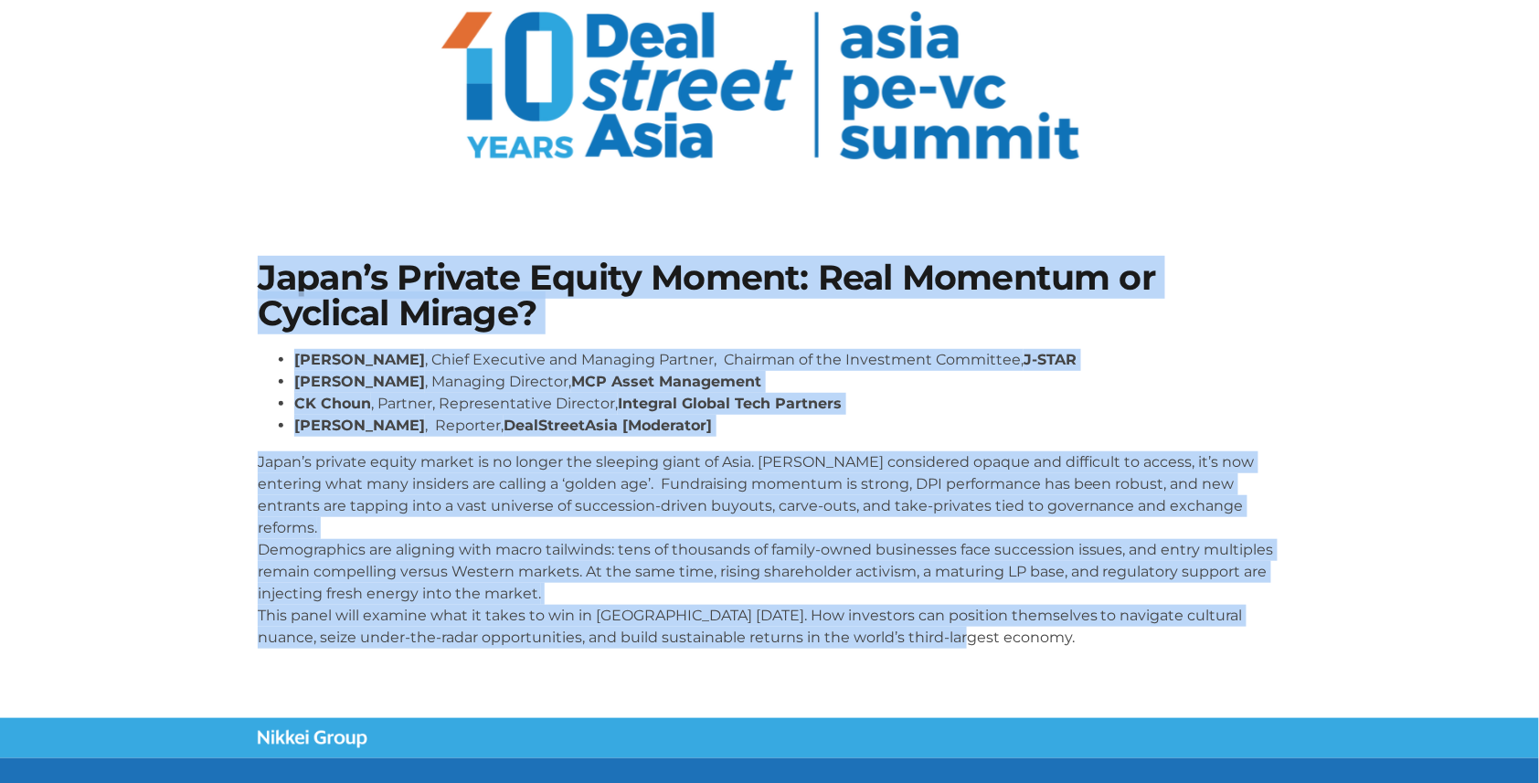
drag, startPoint x: 257, startPoint y: 277, endPoint x: 937, endPoint y: 612, distance: 758.3
click at [980, 631] on div "Japan’s Private Equity Moment: Real Momentum or Cyclical Mirage? [PERSON_NAME] …" at bounding box center [770, 461] width 1042 height 421
copy div "Lorem’i Dolorsi Ametco Adipis: Elit Seddoeiu te Incididu Utlabo? Etdolor Magnaa…"
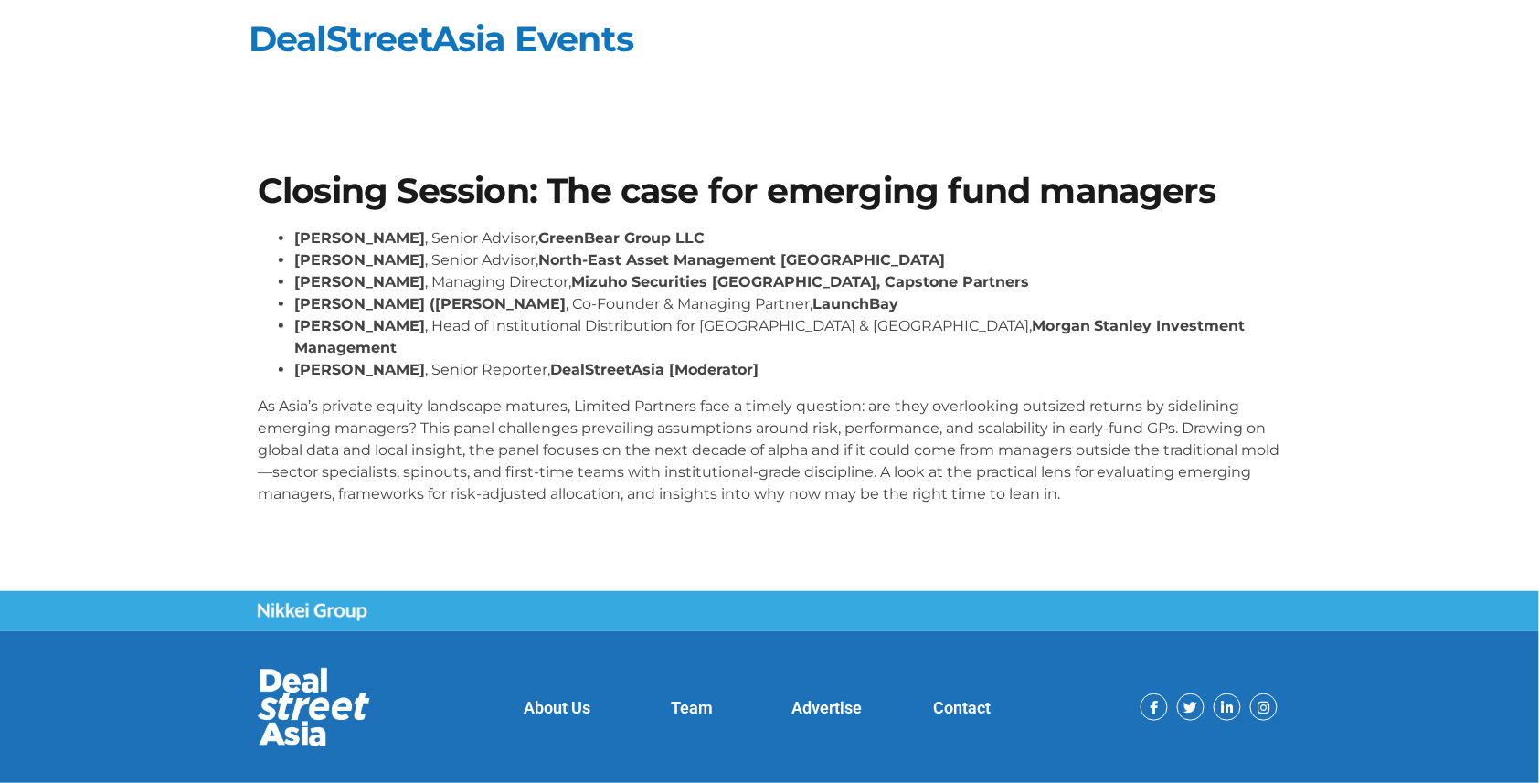
click at [255, 178] on div "Closing Session: The case for emerging fund managers [PERSON_NAME] , Senior Adv…" at bounding box center [770, 347] width 1042 height 364
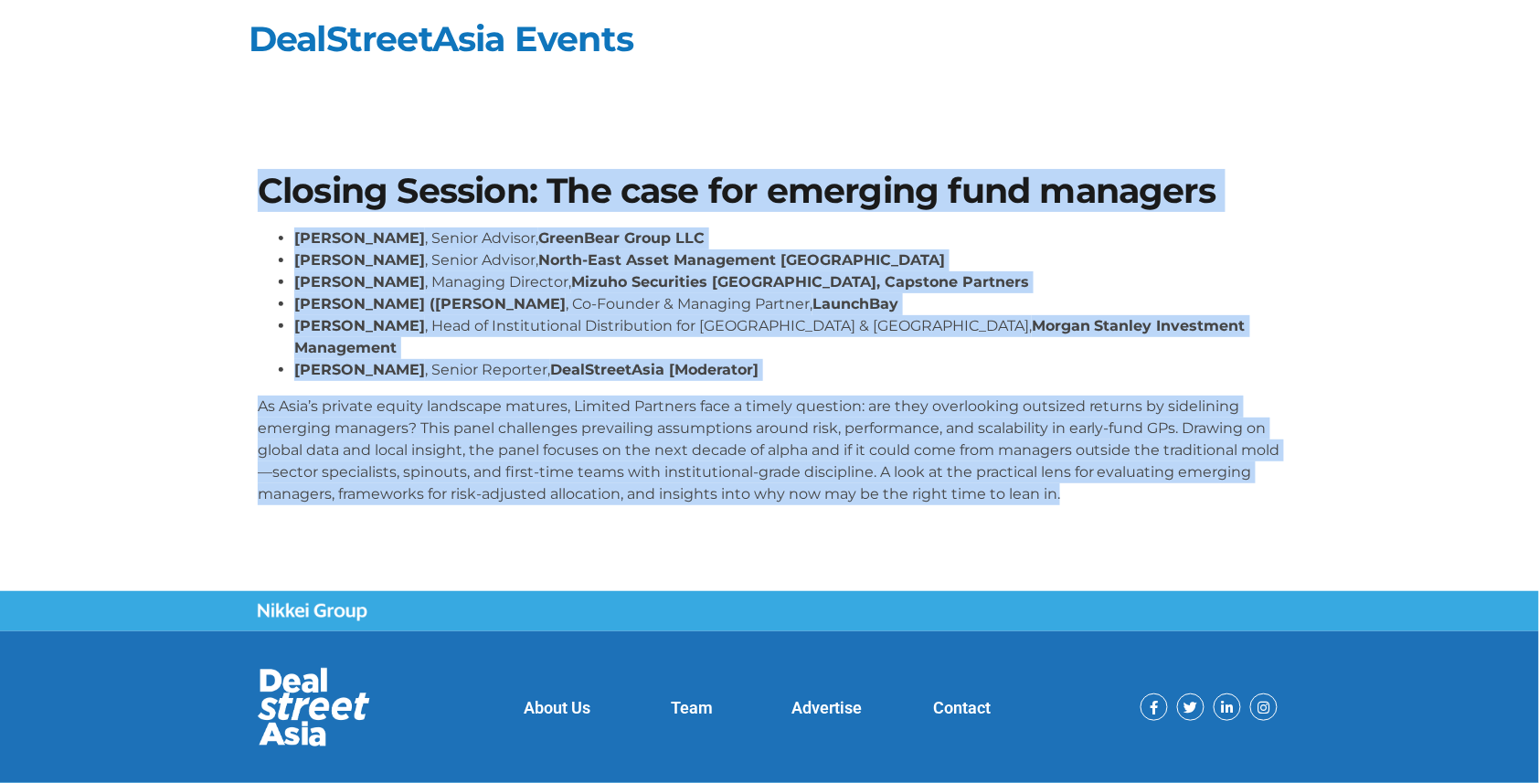
drag, startPoint x: 262, startPoint y: 178, endPoint x: 1122, endPoint y: 484, distance: 913.0
click at [1122, 484] on div "Closing Session: The case for emerging fund managers [PERSON_NAME] , Senior Adv…" at bounding box center [770, 347] width 1042 height 364
copy div "Loremip Dolorsi: Ame cons adi elitsedd eius temporin Utlabo Etdolo , Magnaa Eni…"
